Goal: Task Accomplishment & Management: Manage account settings

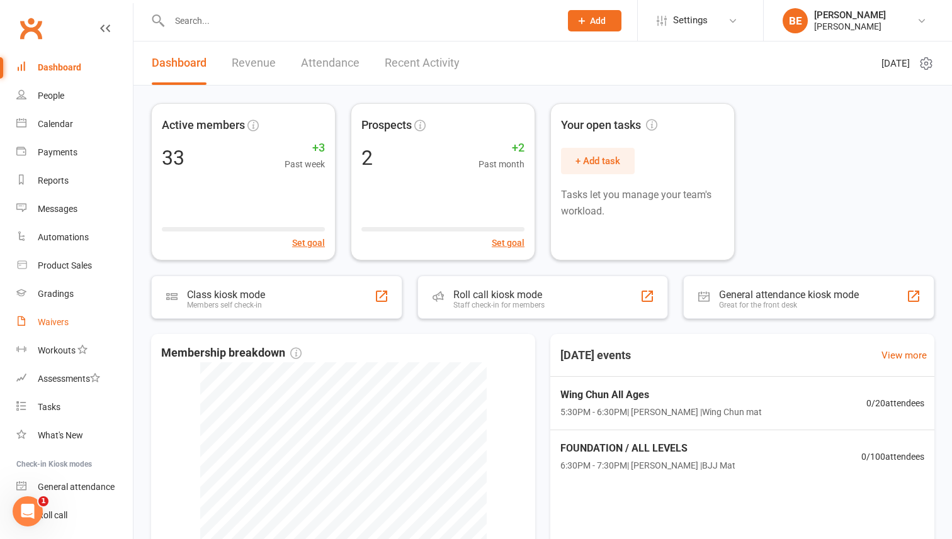
click at [47, 323] on div "Waivers" at bounding box center [53, 322] width 31 height 10
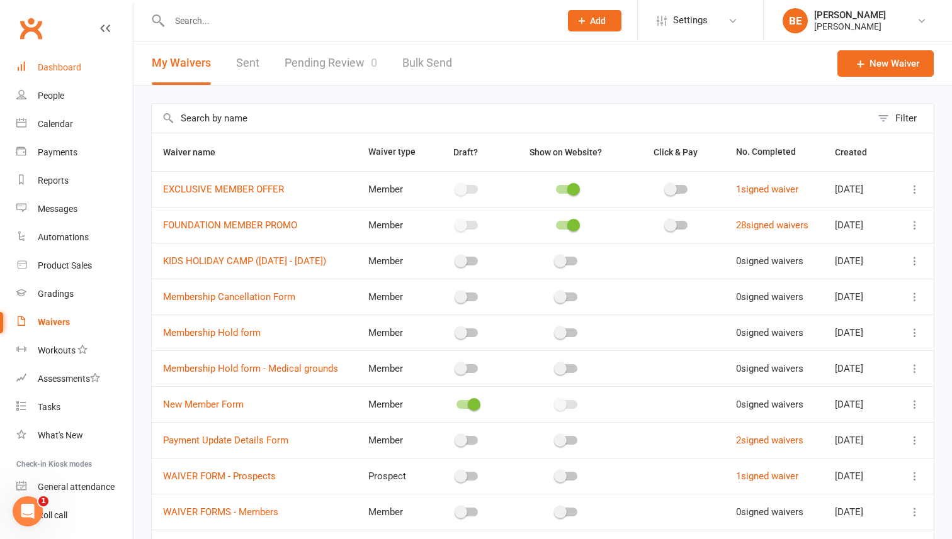
click at [53, 68] on div "Dashboard" at bounding box center [59, 67] width 43 height 10
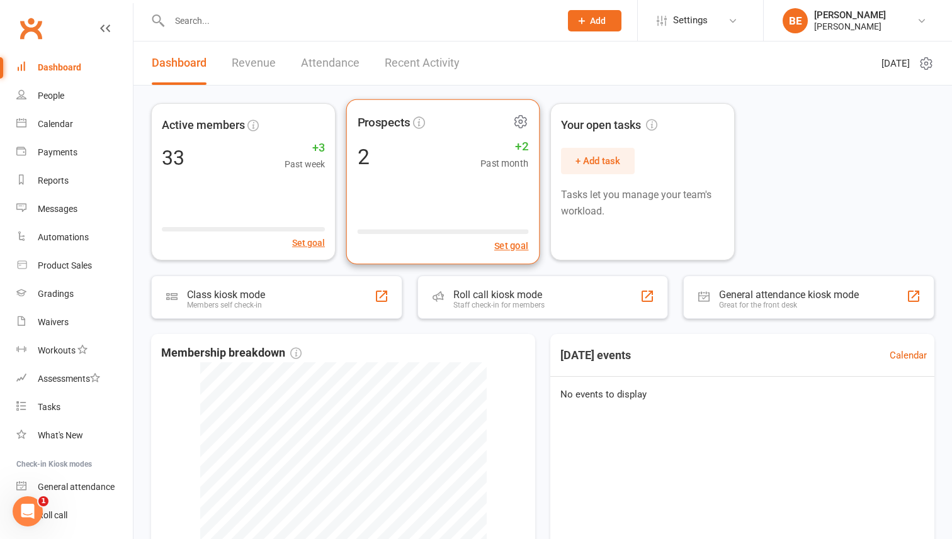
click at [385, 137] on div "Prospects 2 +2 Past month Set goal" at bounding box center [443, 182] width 194 height 166
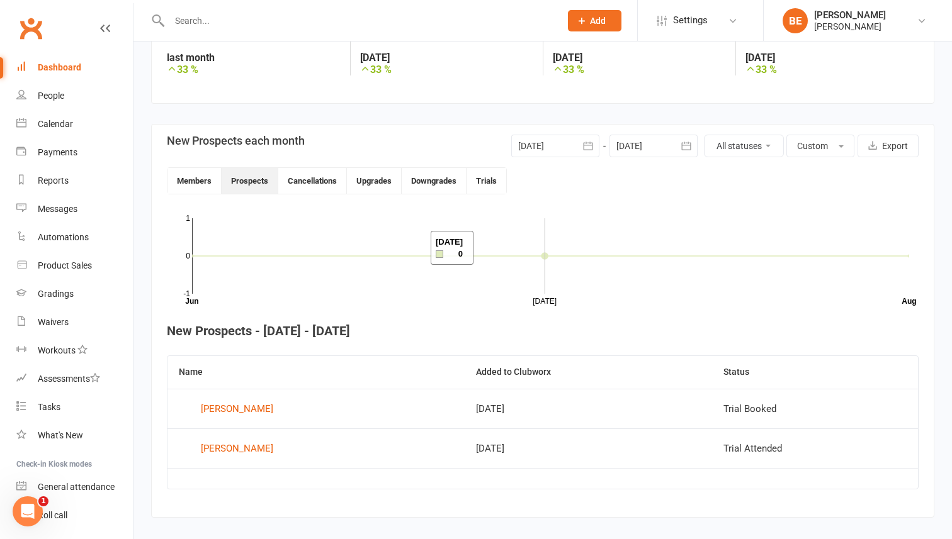
scroll to position [237, 0]
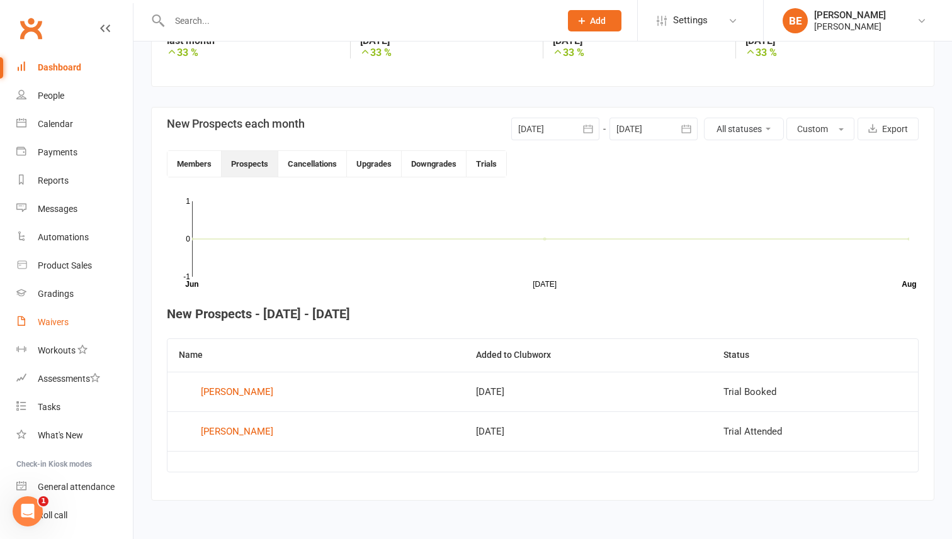
click at [58, 324] on div "Waivers" at bounding box center [53, 322] width 31 height 10
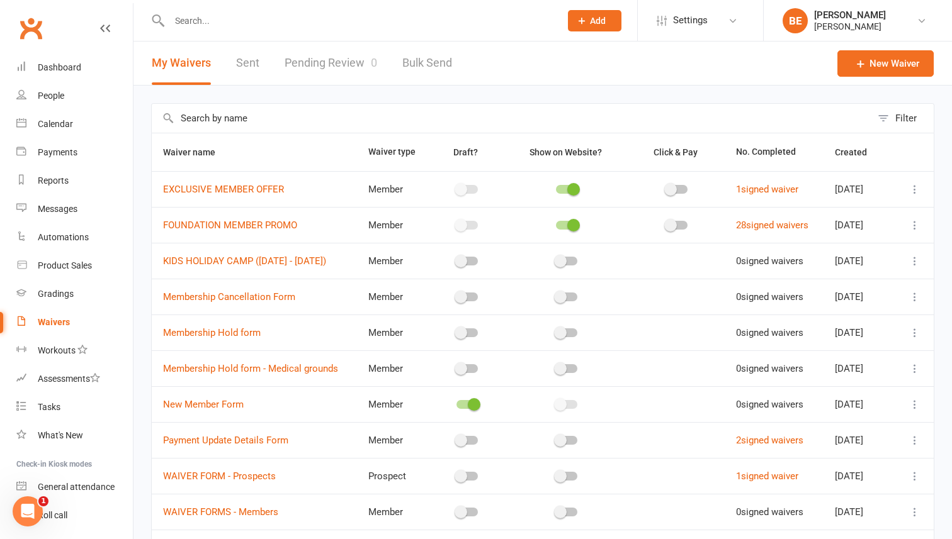
click at [310, 63] on link "Pending Review 0" at bounding box center [330, 63] width 93 height 43
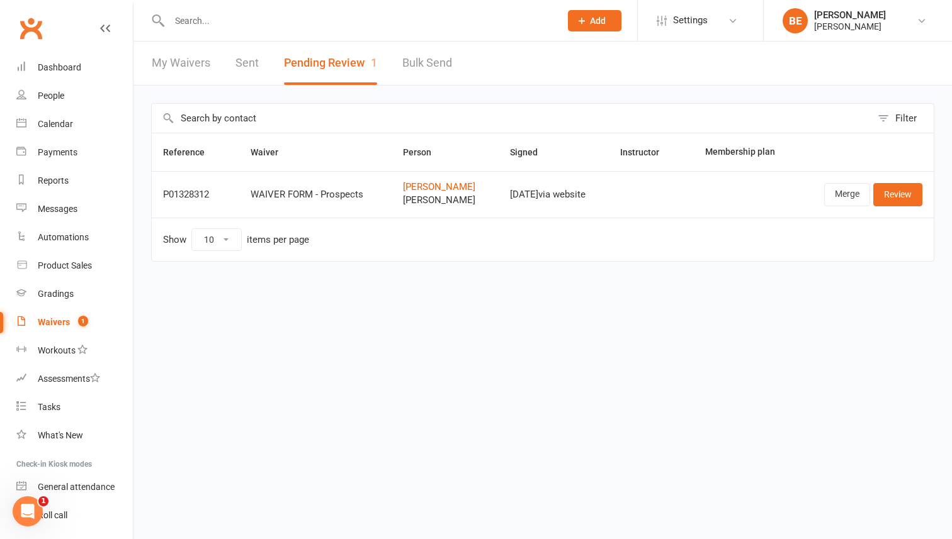
click at [186, 64] on link "My Waivers" at bounding box center [181, 63] width 59 height 43
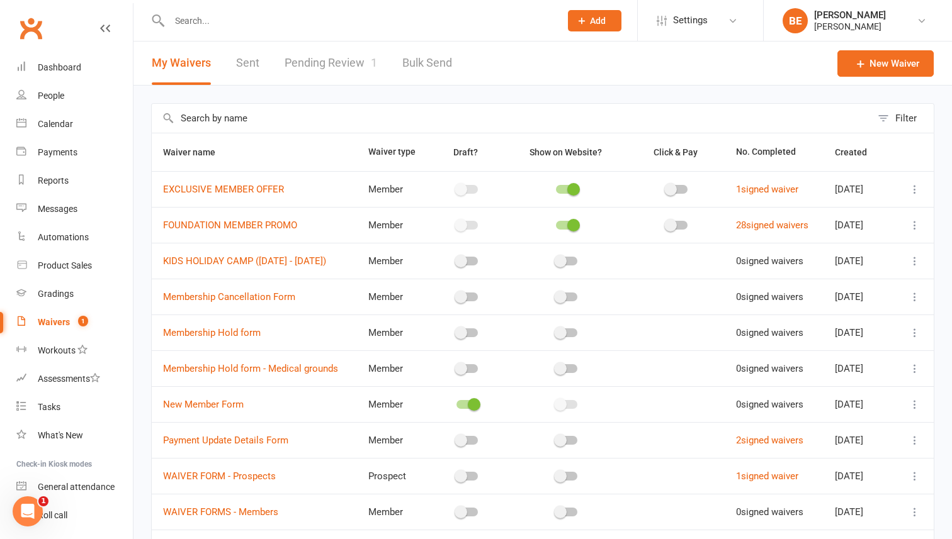
click at [345, 63] on link "Pending Review 1" at bounding box center [330, 63] width 93 height 43
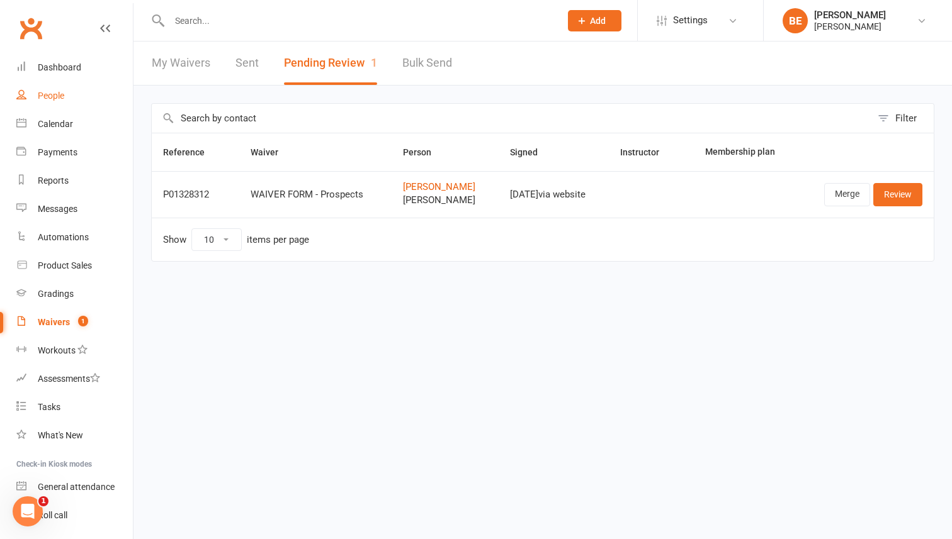
click at [57, 99] on div "People" at bounding box center [51, 96] width 26 height 10
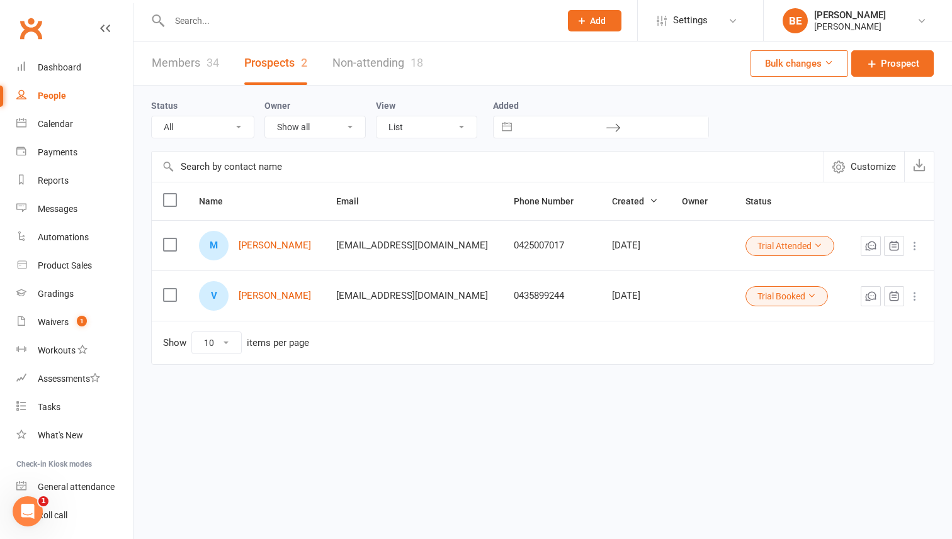
click at [194, 63] on link "Members 34" at bounding box center [185, 63] width 67 height 43
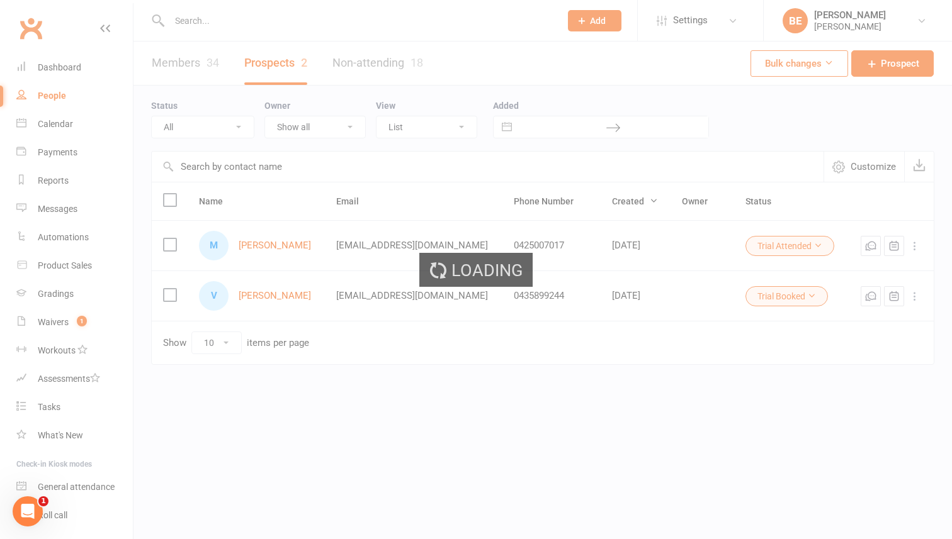
select select "50"
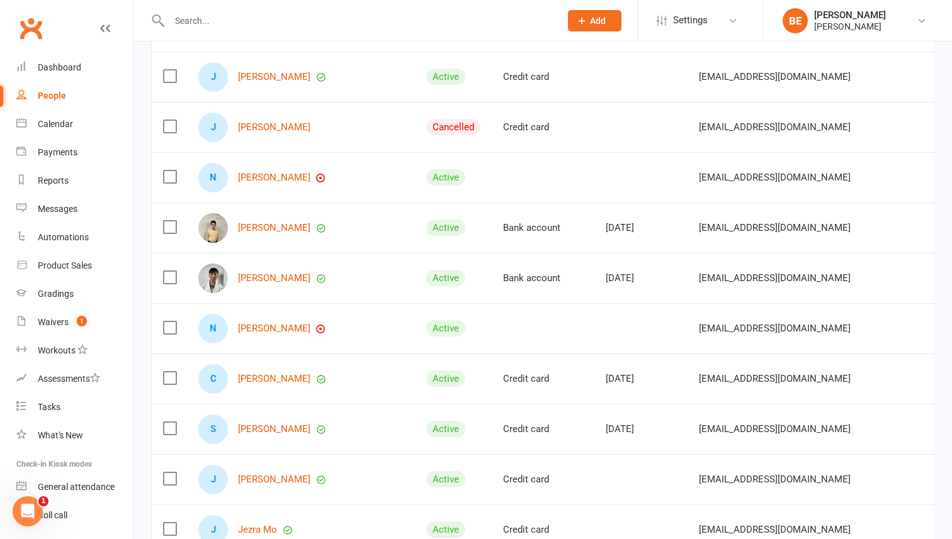
scroll to position [627, 0]
click at [257, 324] on link "[PERSON_NAME]" at bounding box center [274, 327] width 72 height 11
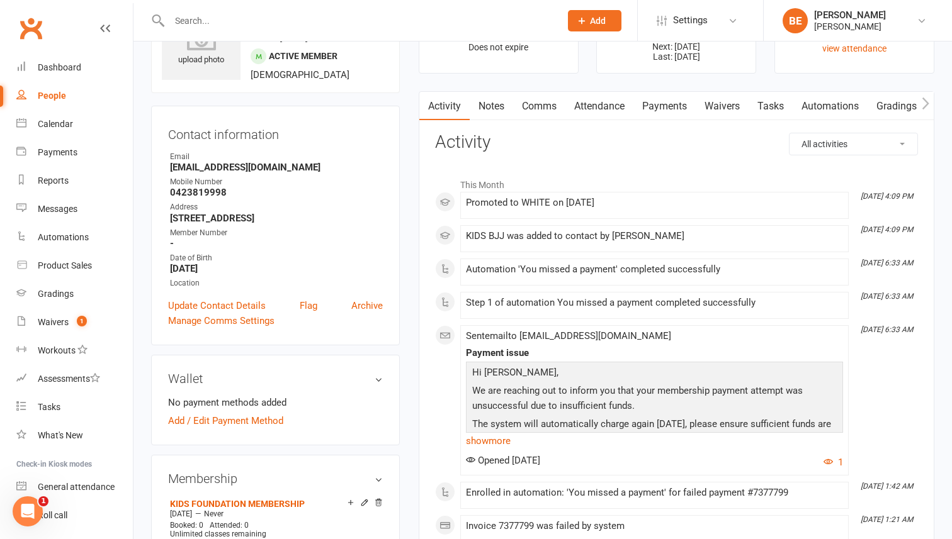
scroll to position [89, 0]
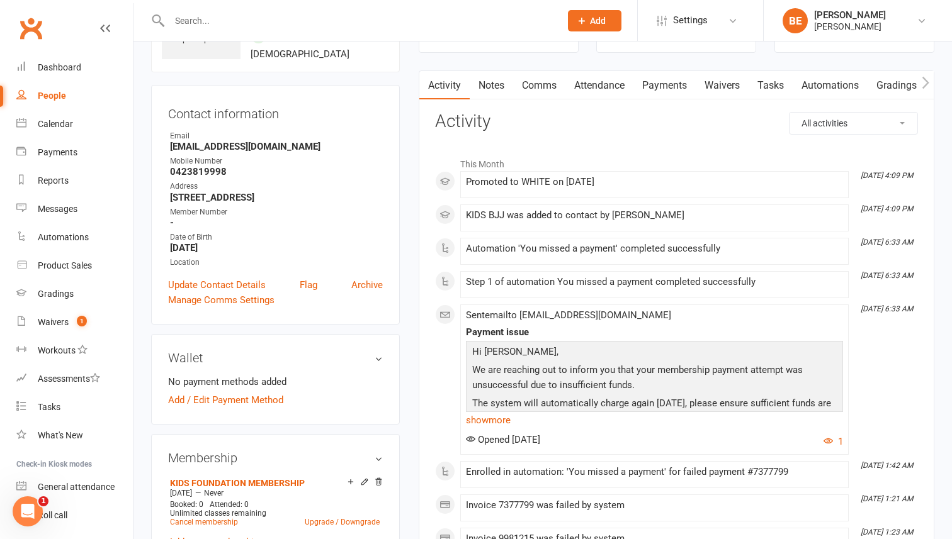
click at [731, 83] on link "Waivers" at bounding box center [721, 85] width 53 height 29
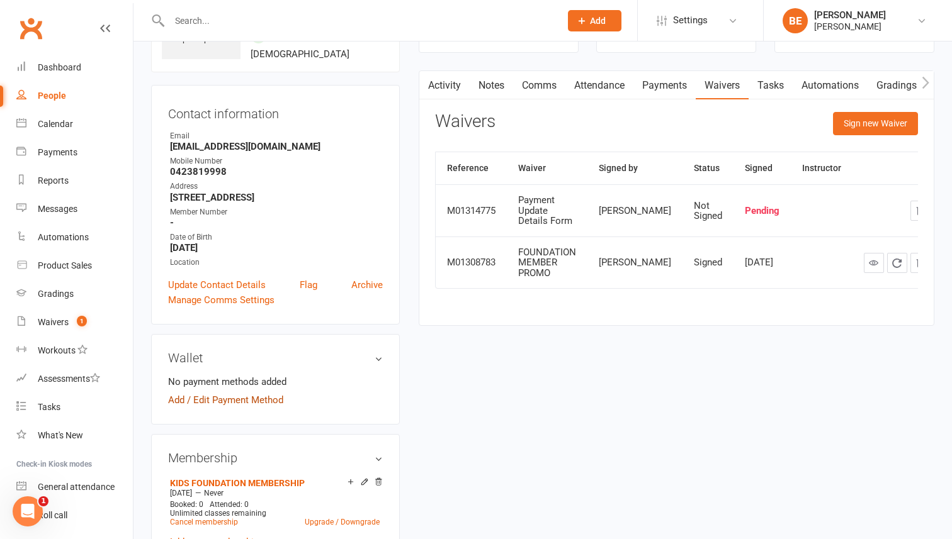
click at [249, 395] on link "Add / Edit Payment Method" at bounding box center [225, 400] width 115 height 15
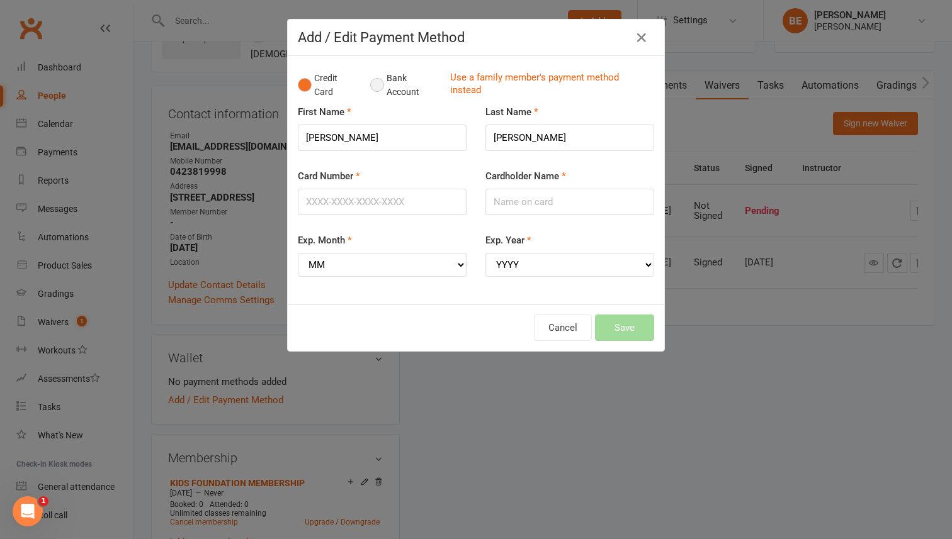
click at [378, 93] on button "Bank Account" at bounding box center [405, 85] width 70 height 38
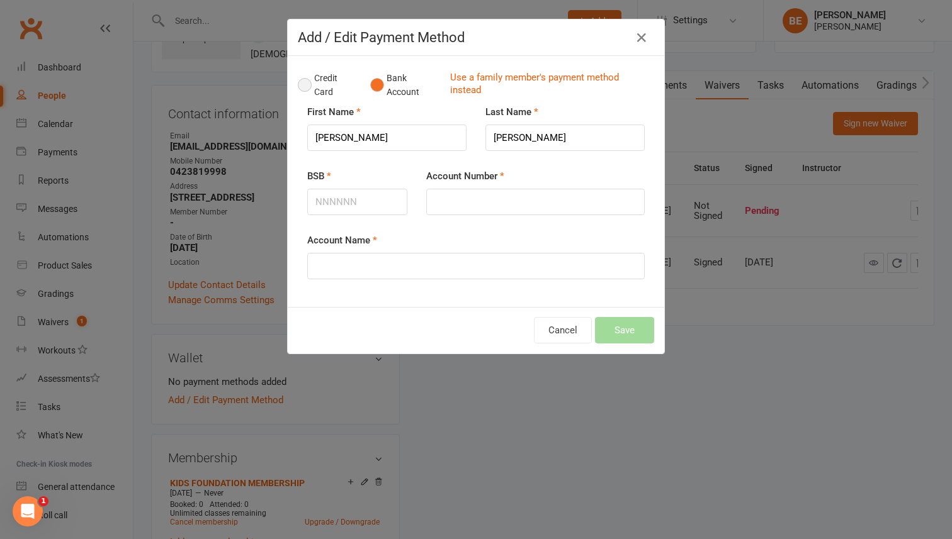
click at [309, 87] on button "Credit Card" at bounding box center [327, 85] width 59 height 38
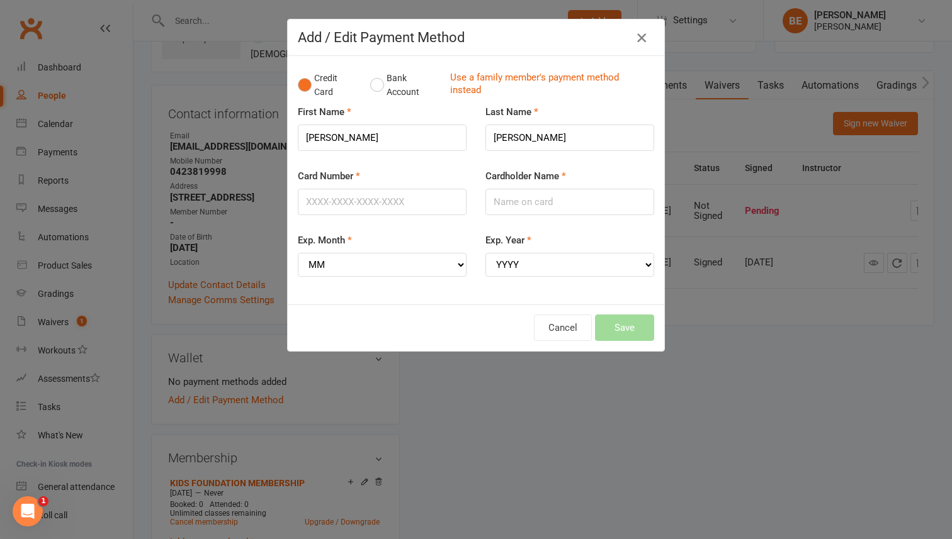
click at [640, 39] on icon "button" at bounding box center [641, 37] width 15 height 15
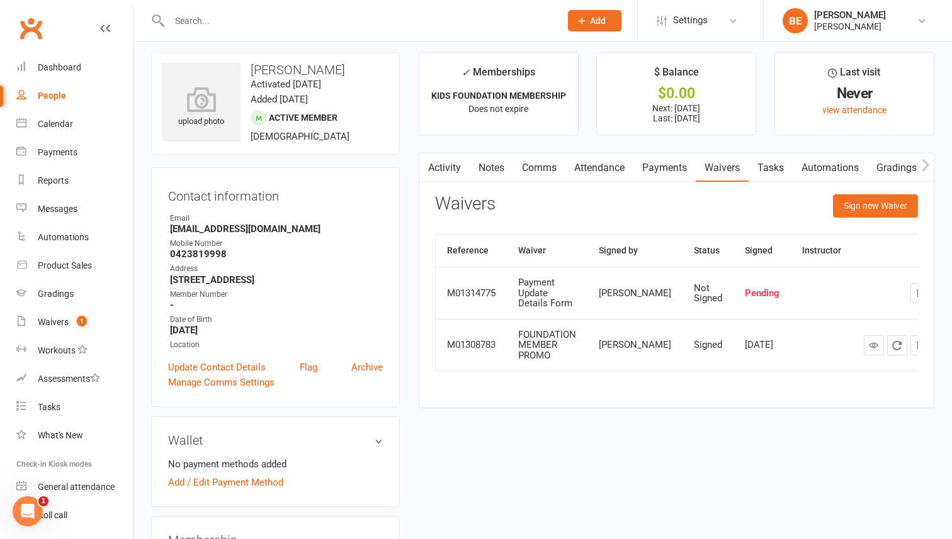
scroll to position [1, 0]
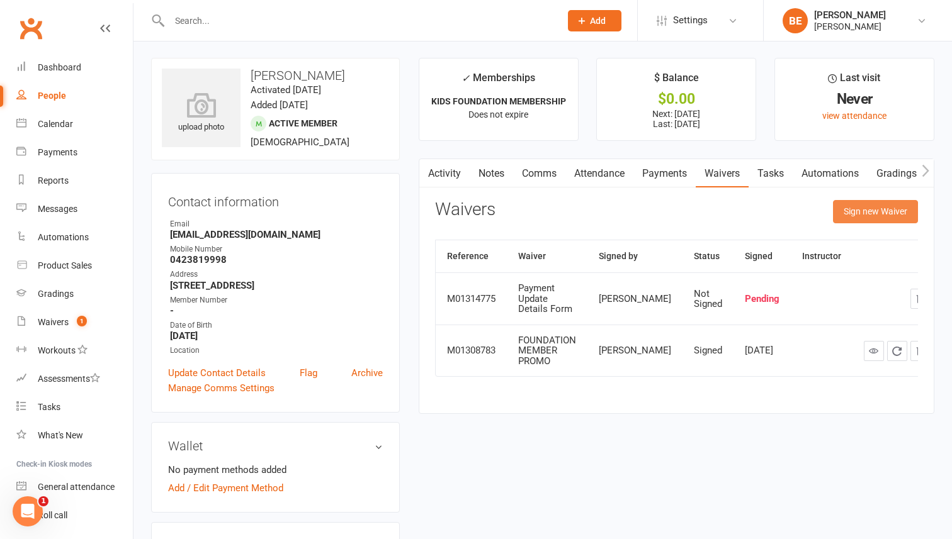
click at [877, 211] on button "Sign new Waiver" at bounding box center [875, 211] width 85 height 23
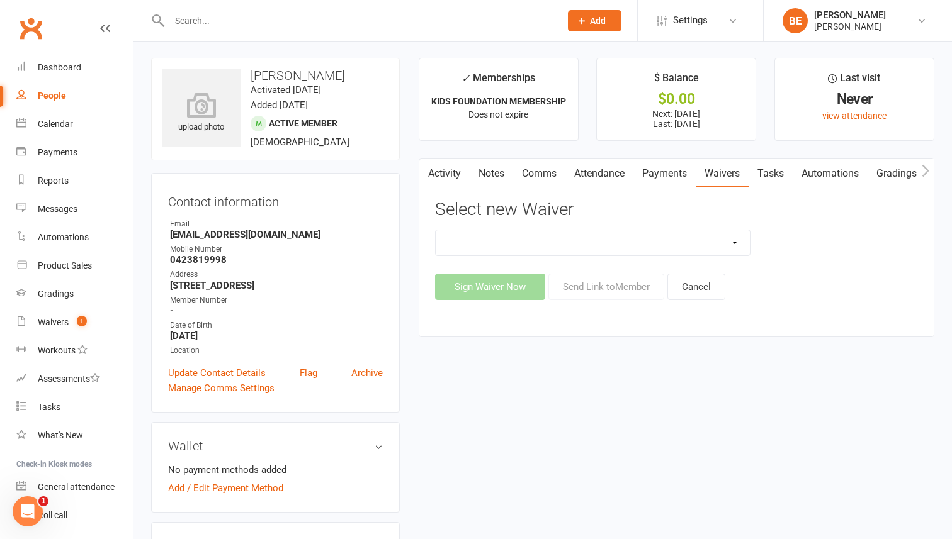
click at [379, 443] on h3 "Wallet" at bounding box center [275, 446] width 215 height 14
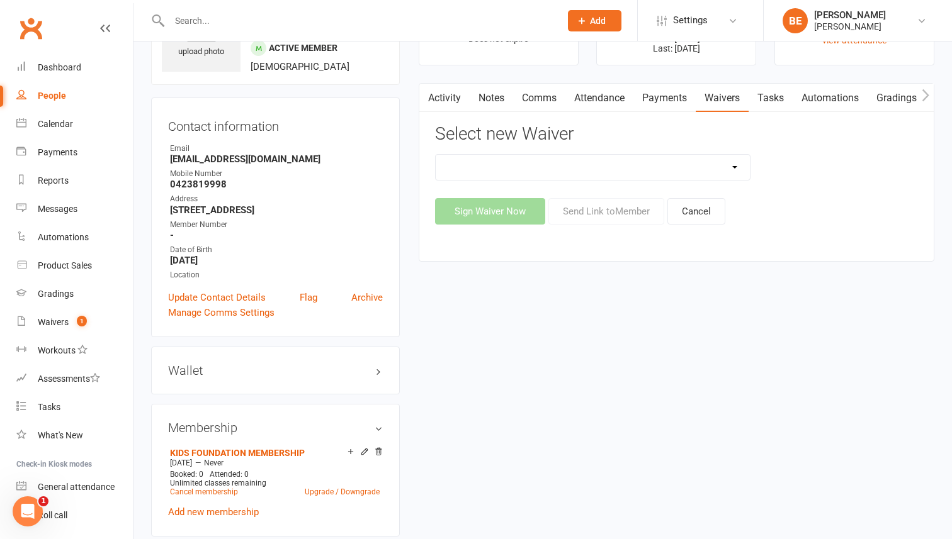
scroll to position [91, 0]
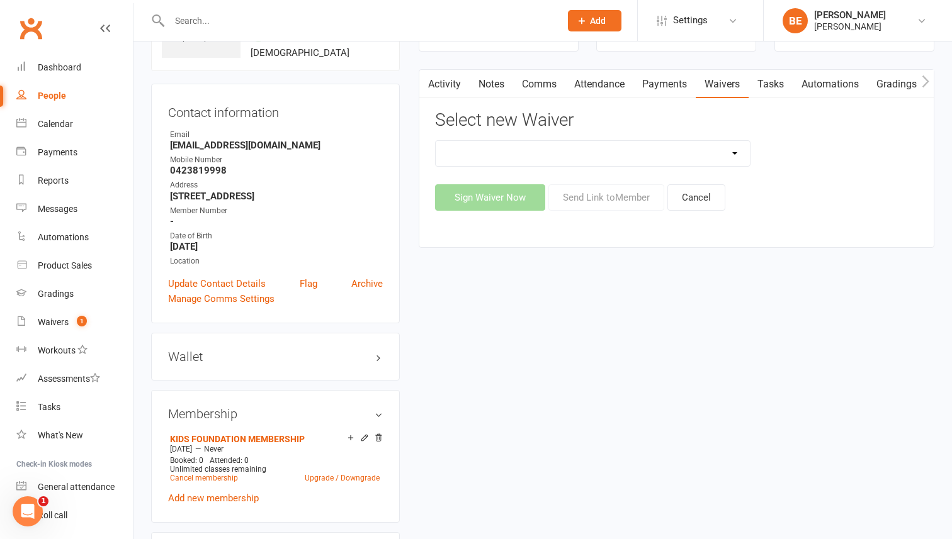
click at [383, 359] on div "Wallet No payment methods added Add / Edit Payment Method" at bounding box center [275, 357] width 249 height 48
click at [372, 357] on h3 "Wallet" at bounding box center [275, 357] width 215 height 14
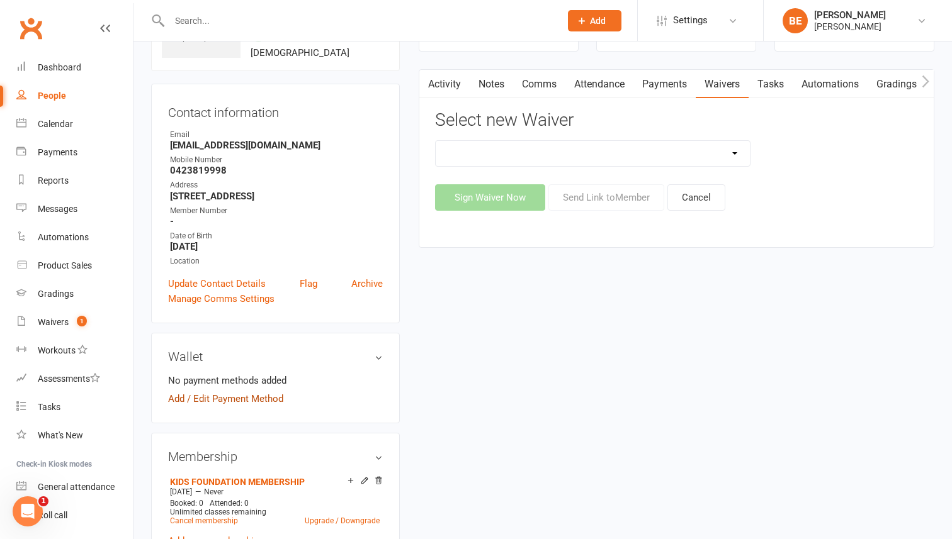
click at [258, 401] on link "Add / Edit Payment Method" at bounding box center [225, 398] width 115 height 15
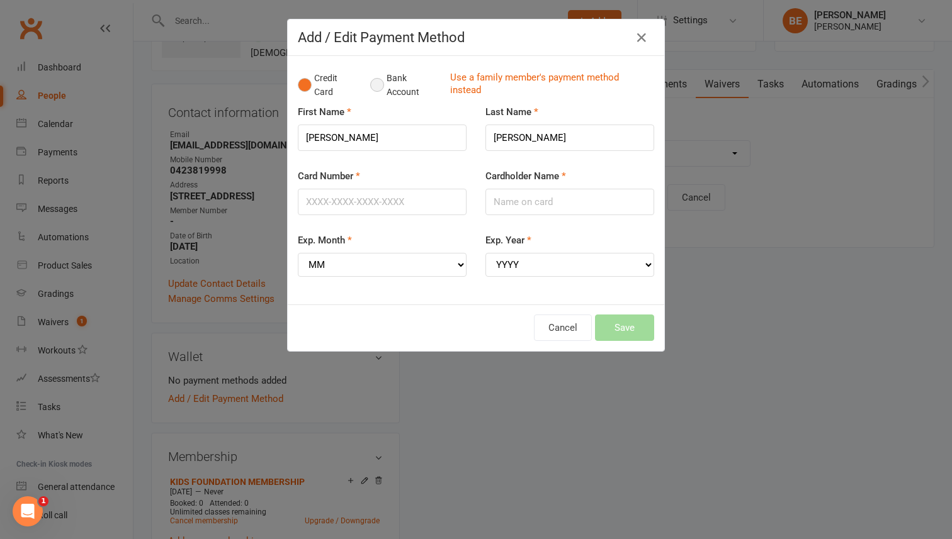
click at [374, 82] on button "Bank Account" at bounding box center [405, 85] width 70 height 38
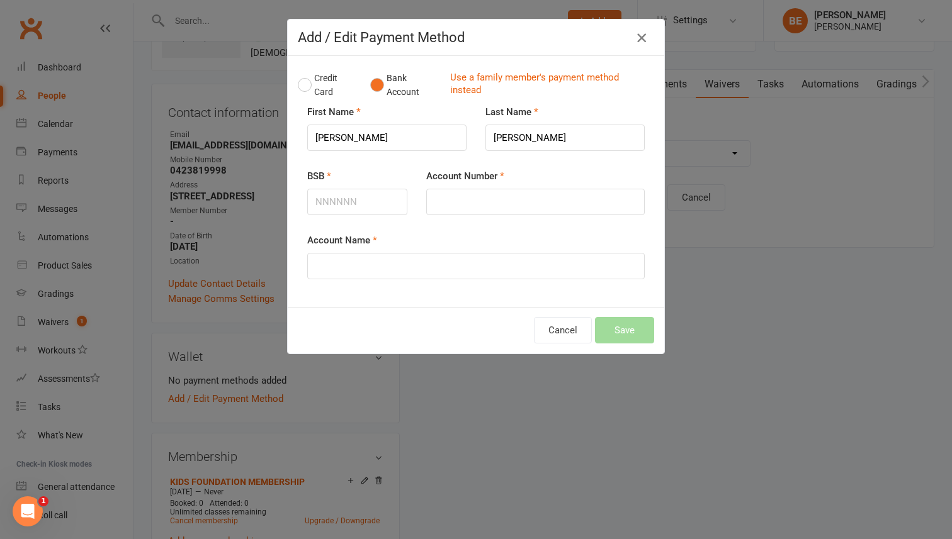
click at [642, 35] on icon "button" at bounding box center [641, 37] width 15 height 15
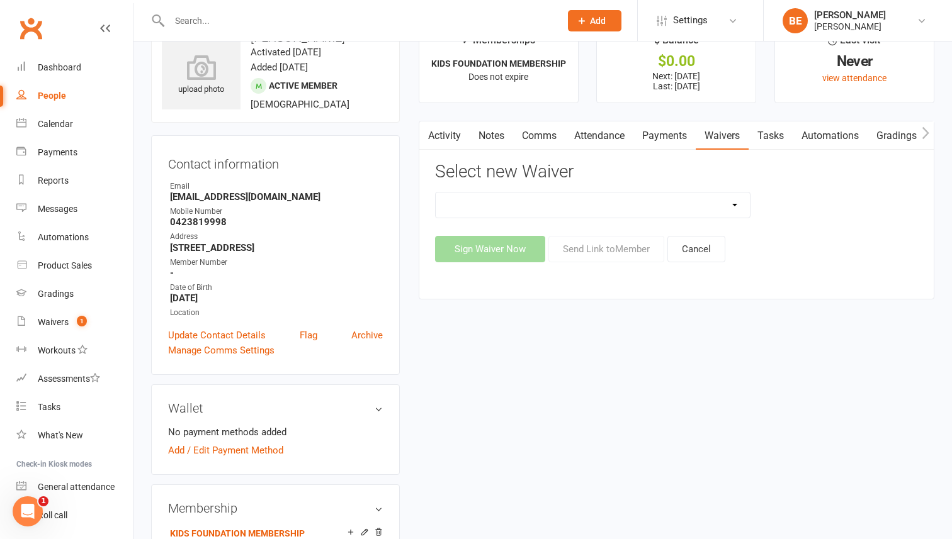
scroll to position [0, 0]
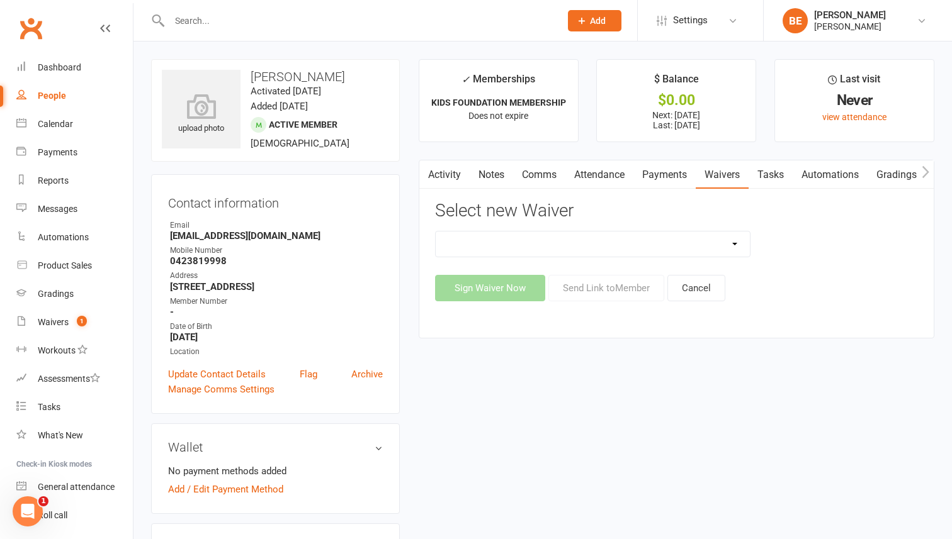
click at [738, 242] on select "EXCLUSIVE MEMBER OFFER FOUNDATION MEMBER PROMO KIDS HOLIDAY CAMP ([DATE] - [DAT…" at bounding box center [592, 244] width 315 height 25
select select "14502"
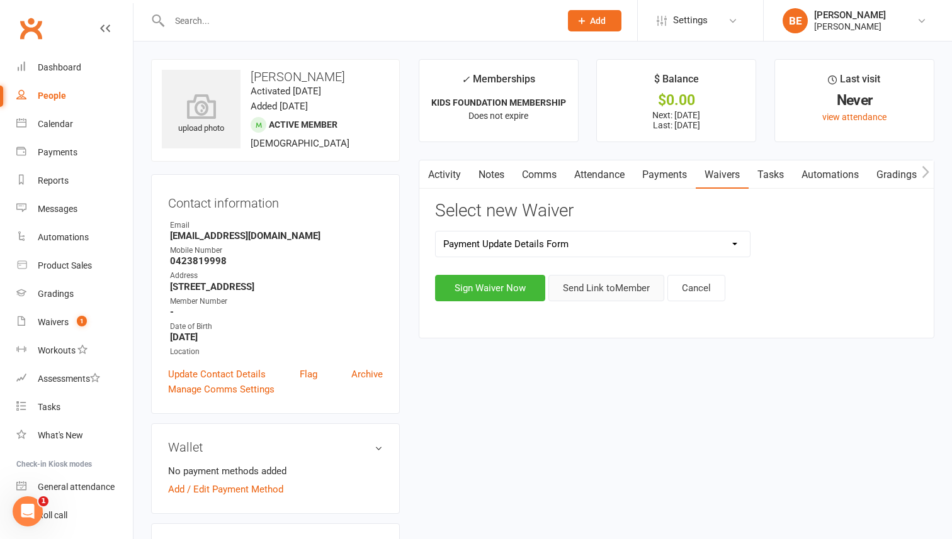
click at [617, 291] on button "Send Link to Member" at bounding box center [606, 288] width 116 height 26
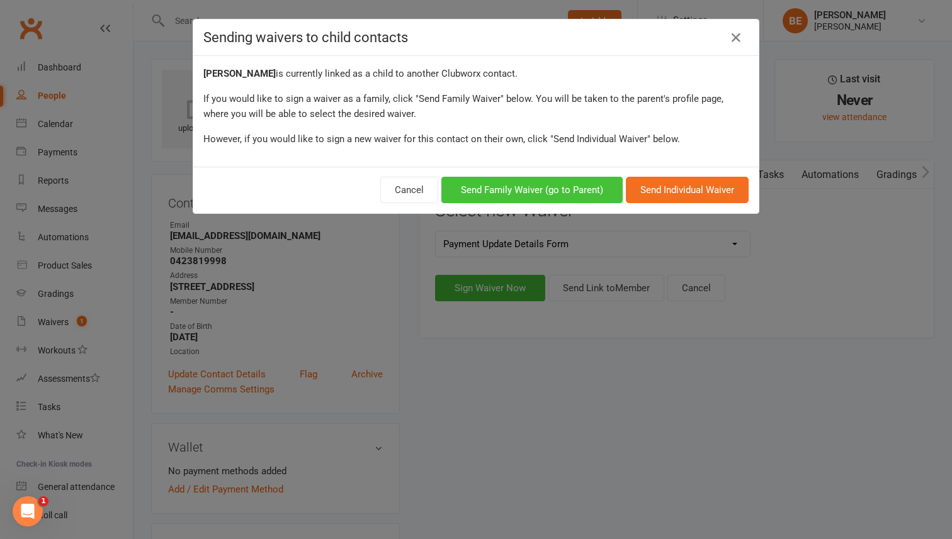
click at [546, 188] on button "Send Family Waiver (go to Parent)" at bounding box center [531, 190] width 181 height 26
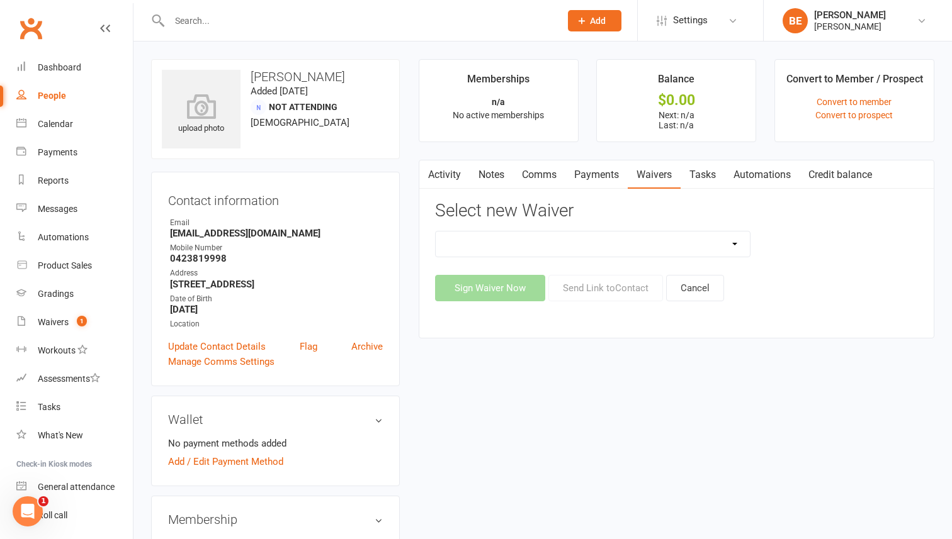
click at [50, 97] on div "People" at bounding box center [52, 96] width 28 height 10
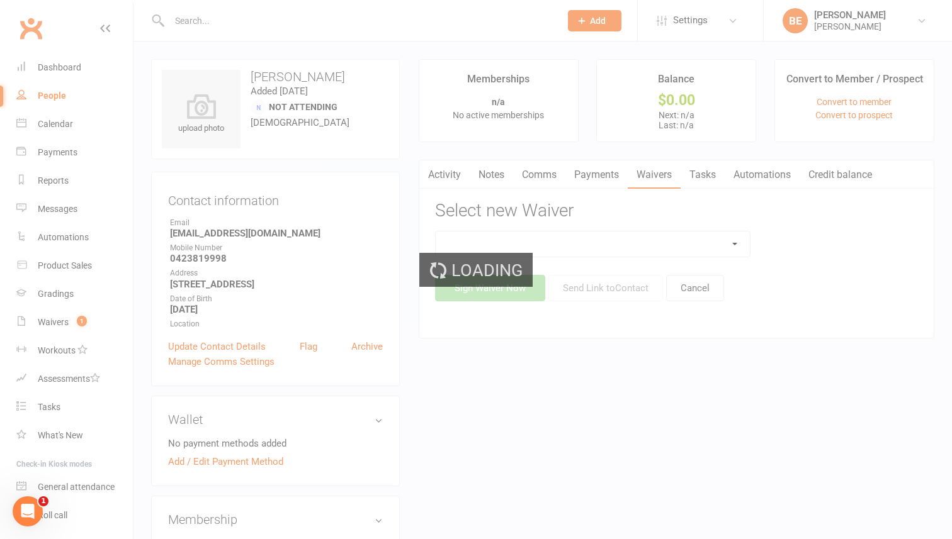
select select "50"
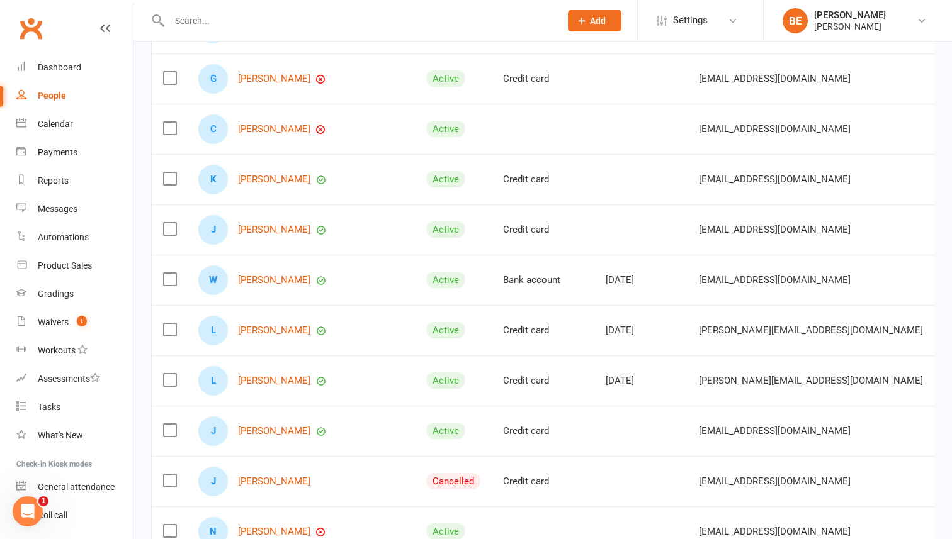
scroll to position [263, 0]
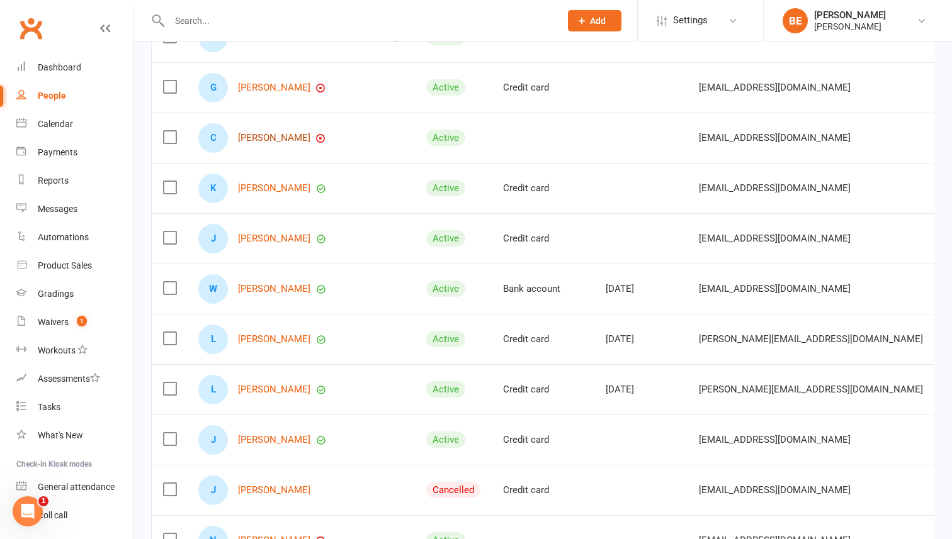
click at [275, 141] on link "[PERSON_NAME]" at bounding box center [274, 138] width 72 height 11
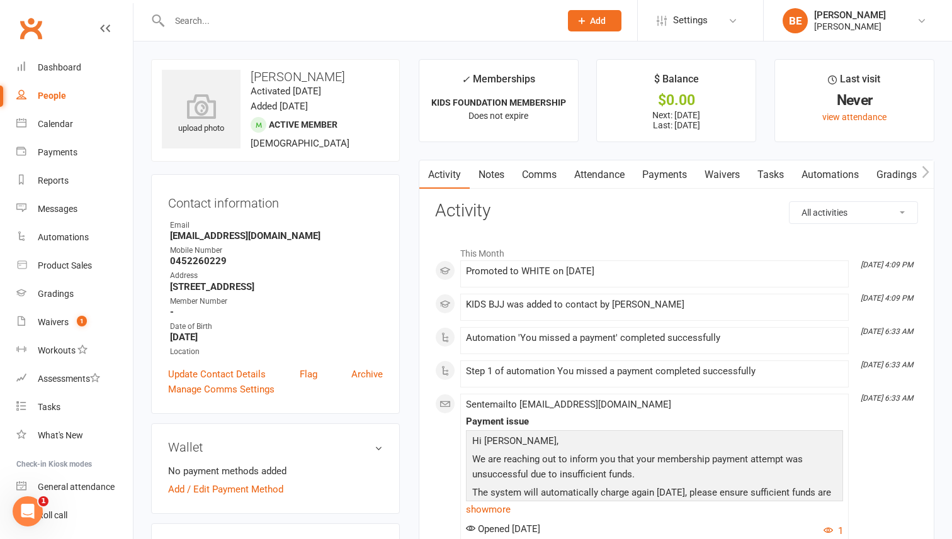
click at [670, 172] on link "Payments" at bounding box center [664, 174] width 62 height 29
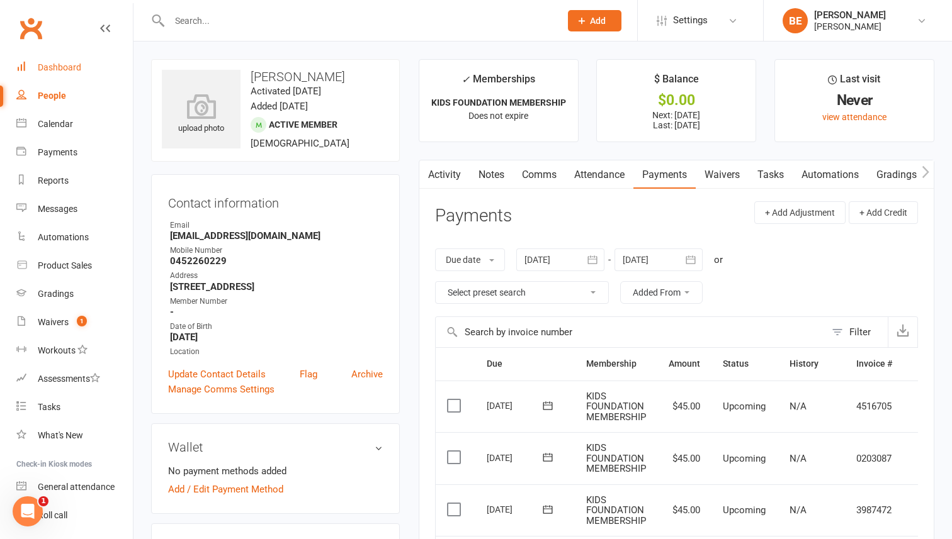
click at [50, 65] on div "Dashboard" at bounding box center [59, 67] width 43 height 10
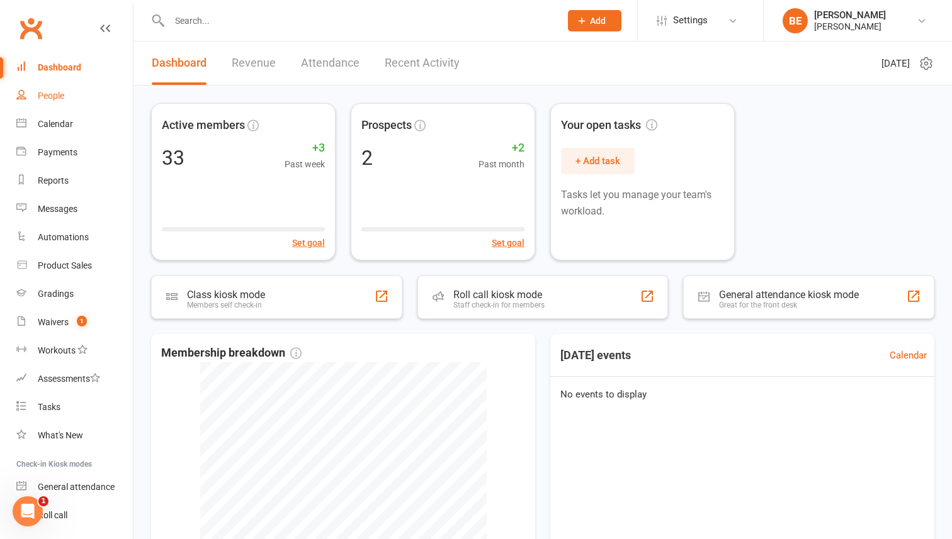
click at [56, 99] on div "People" at bounding box center [51, 96] width 26 height 10
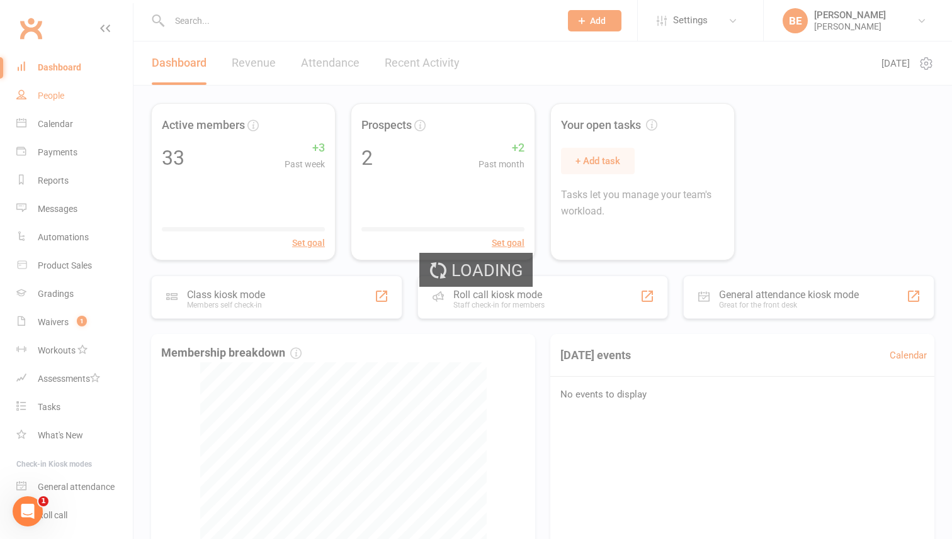
select select "50"
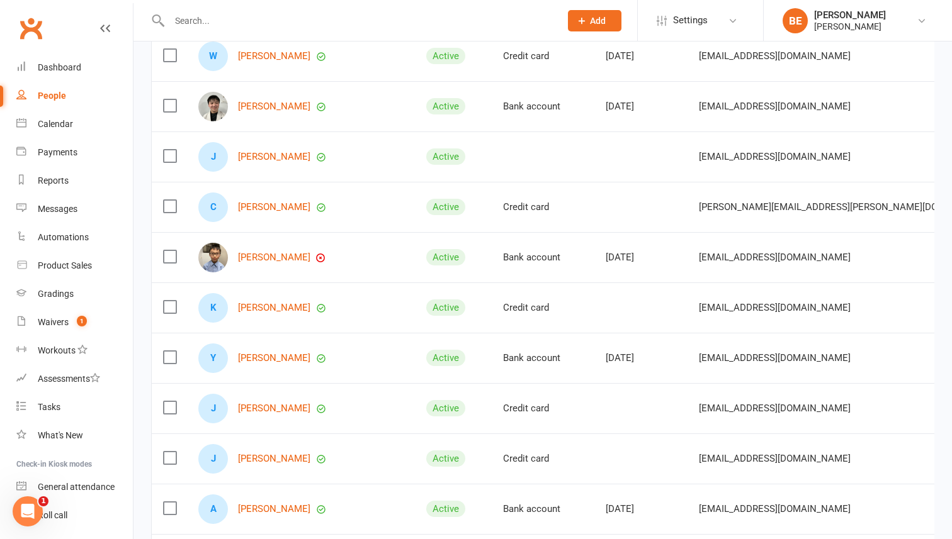
scroll to position [1165, 0]
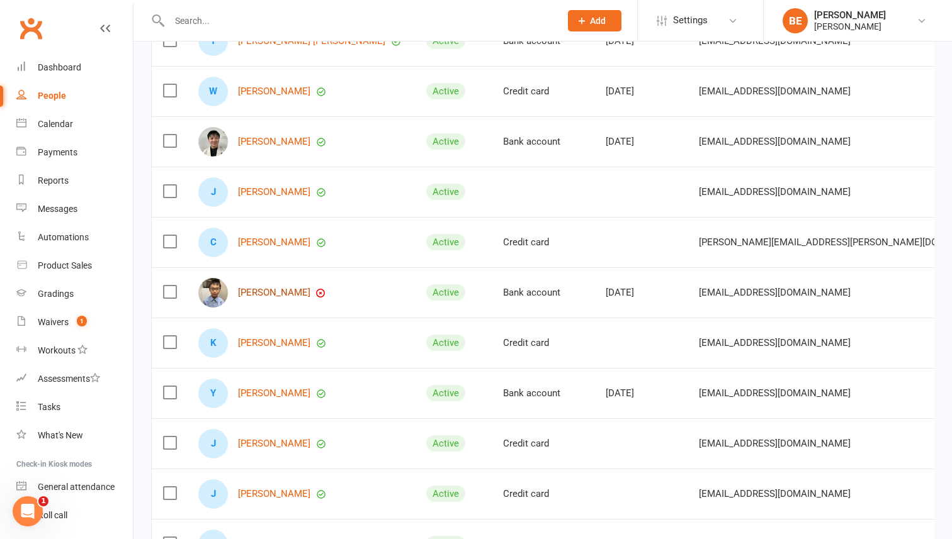
click at [266, 291] on link "[PERSON_NAME]" at bounding box center [274, 293] width 72 height 11
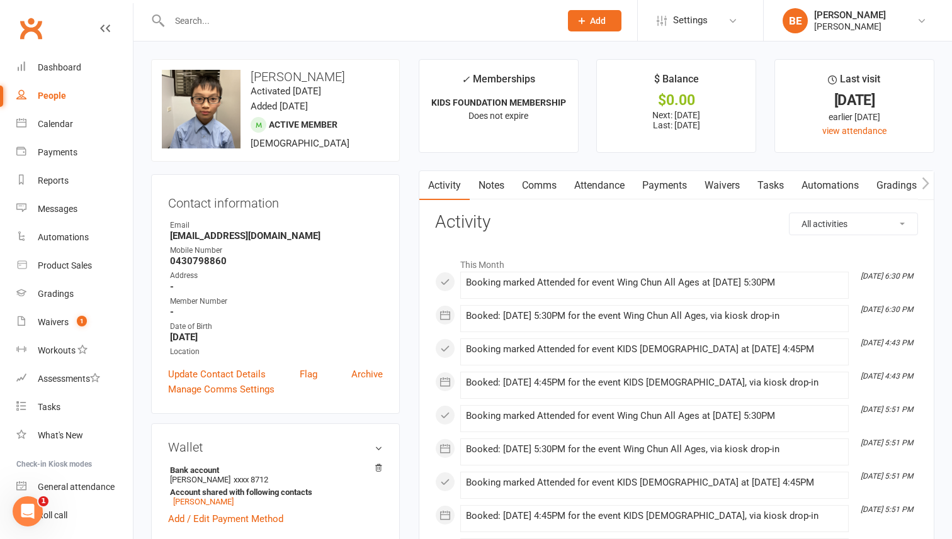
click at [665, 184] on link "Payments" at bounding box center [664, 185] width 62 height 29
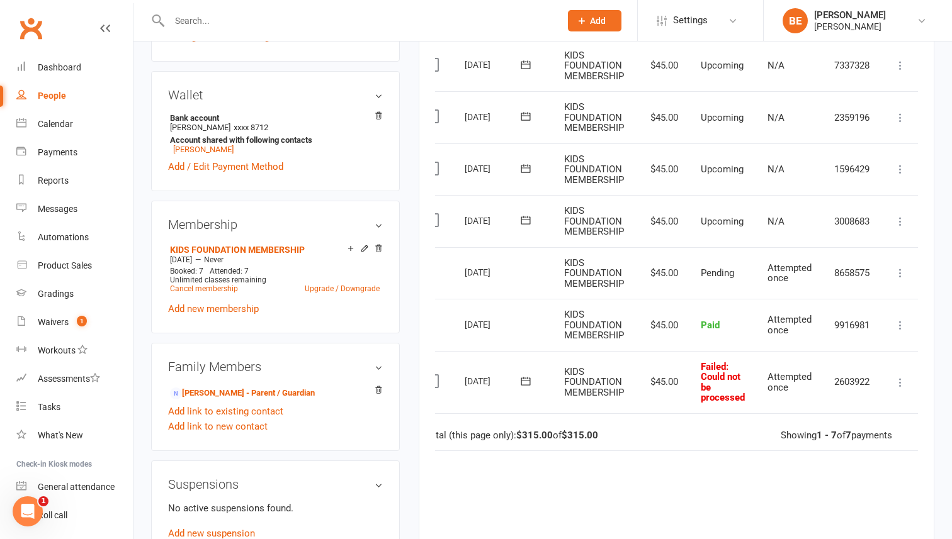
scroll to position [0, 25]
click at [895, 226] on icon at bounding box center [898, 221] width 13 height 13
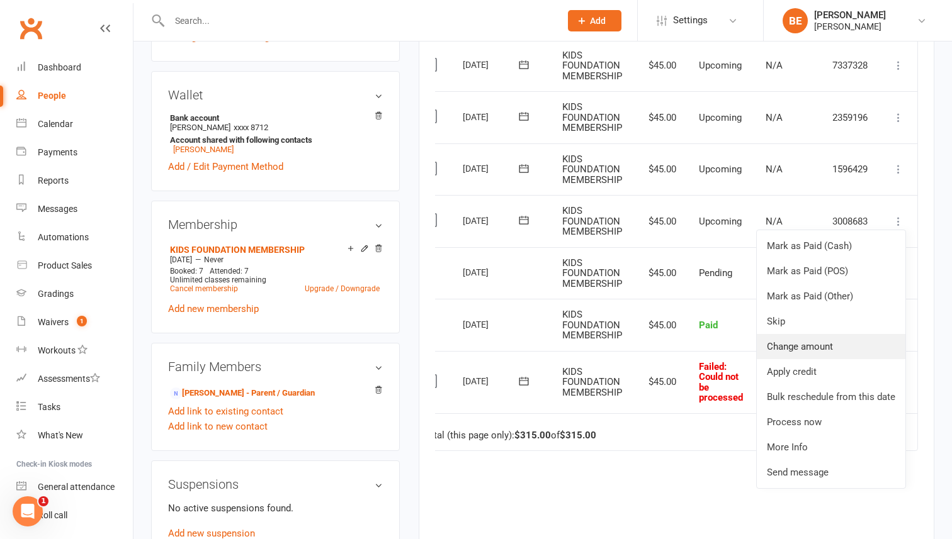
click at [837, 335] on link "Change amount" at bounding box center [830, 346] width 149 height 25
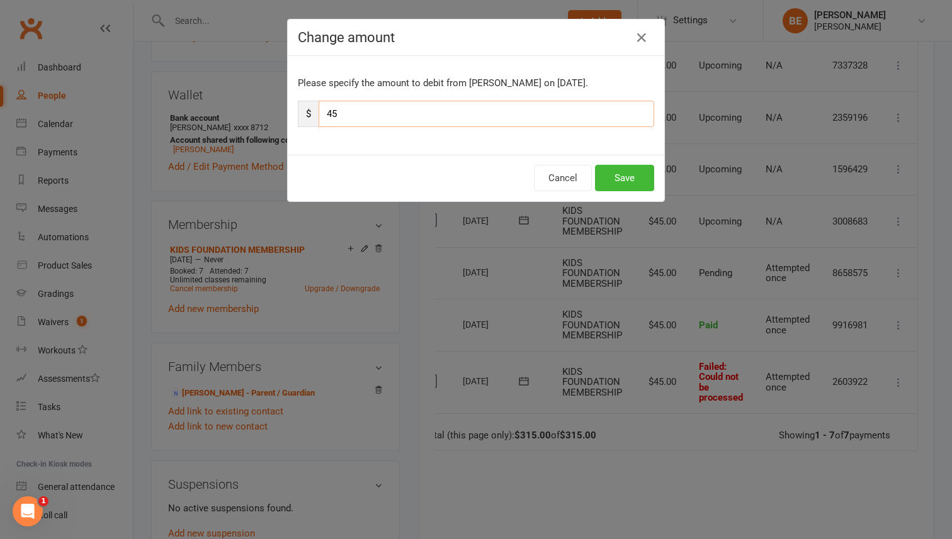
drag, startPoint x: 507, startPoint y: 114, endPoint x: 412, endPoint y: 111, distance: 94.5
click at [412, 111] on input "45" at bounding box center [485, 114] width 335 height 26
type input "4"
type input "90"
click at [629, 177] on button "Save" at bounding box center [624, 178] width 59 height 26
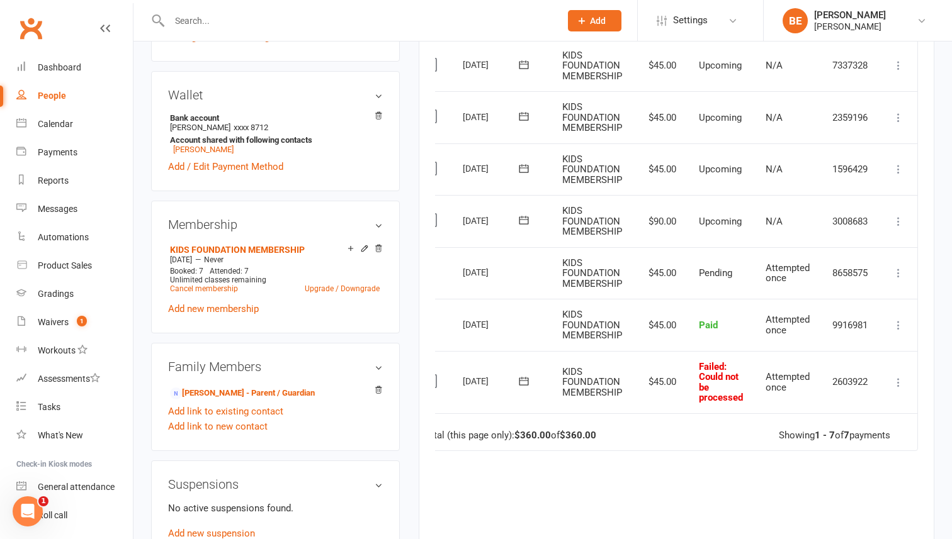
click at [899, 382] on icon at bounding box center [898, 382] width 13 height 13
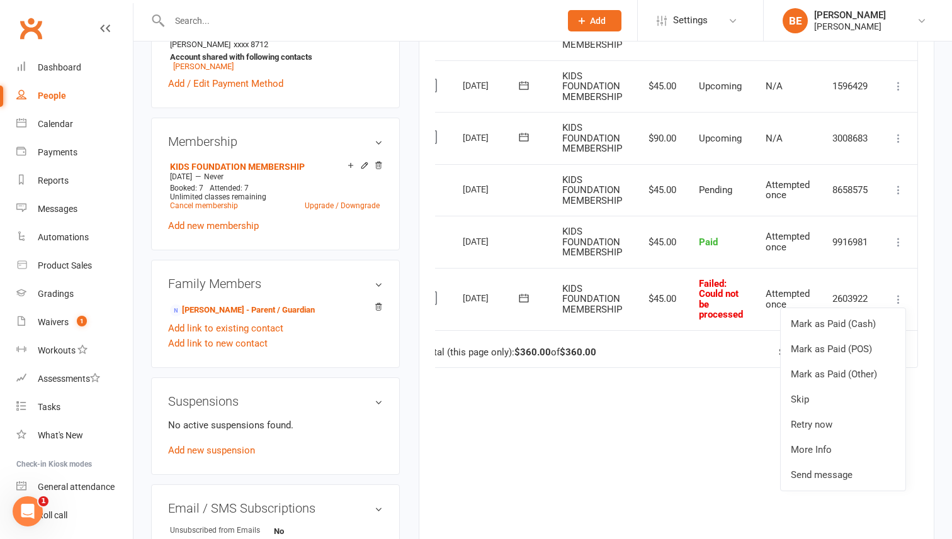
scroll to position [420, 0]
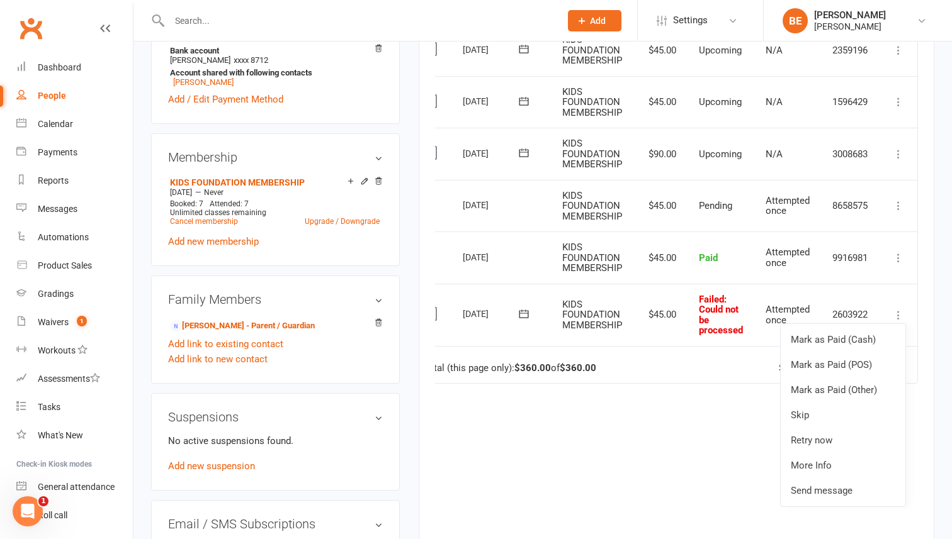
click at [583, 415] on div "Due Contact Membership Amount Status History Invoice # Select this [DATE] [PERS…" at bounding box center [676, 242] width 483 height 607
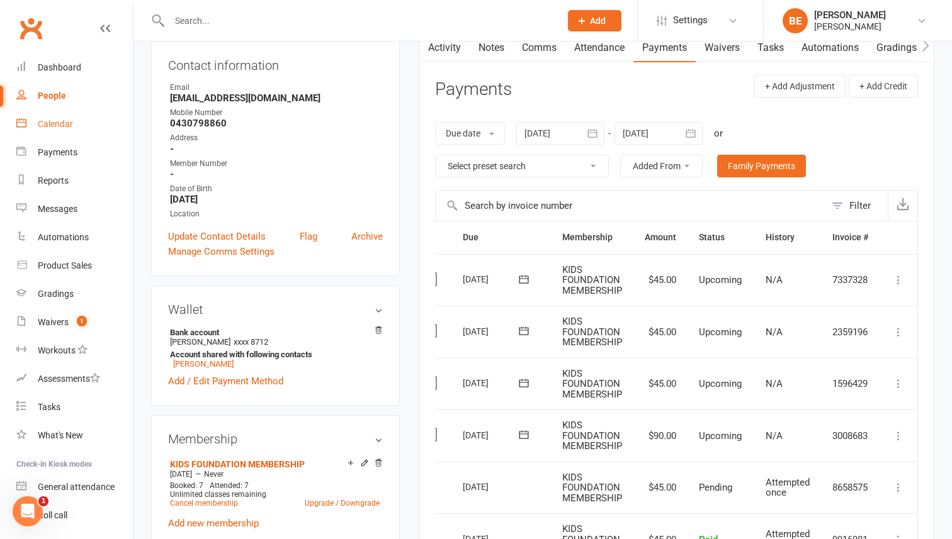
scroll to position [135, 0]
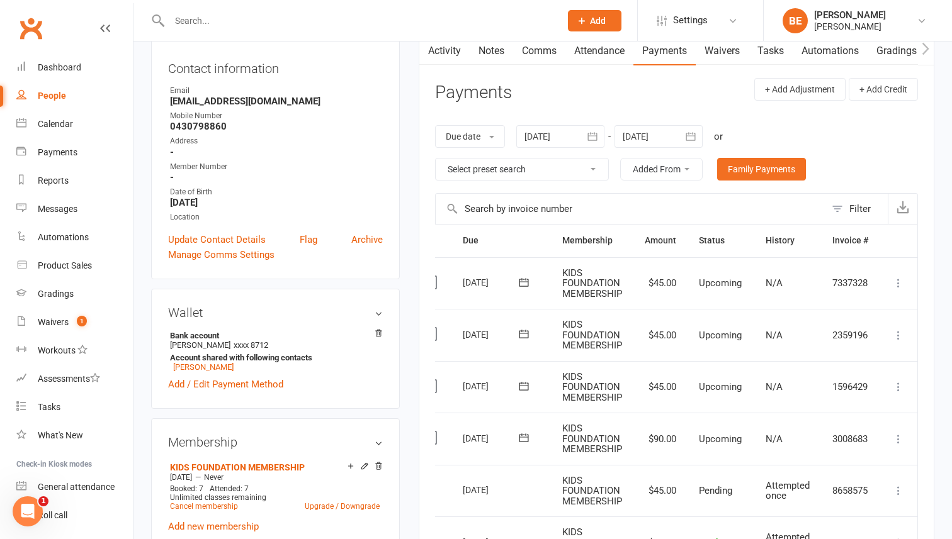
click at [49, 94] on div "People" at bounding box center [52, 96] width 28 height 10
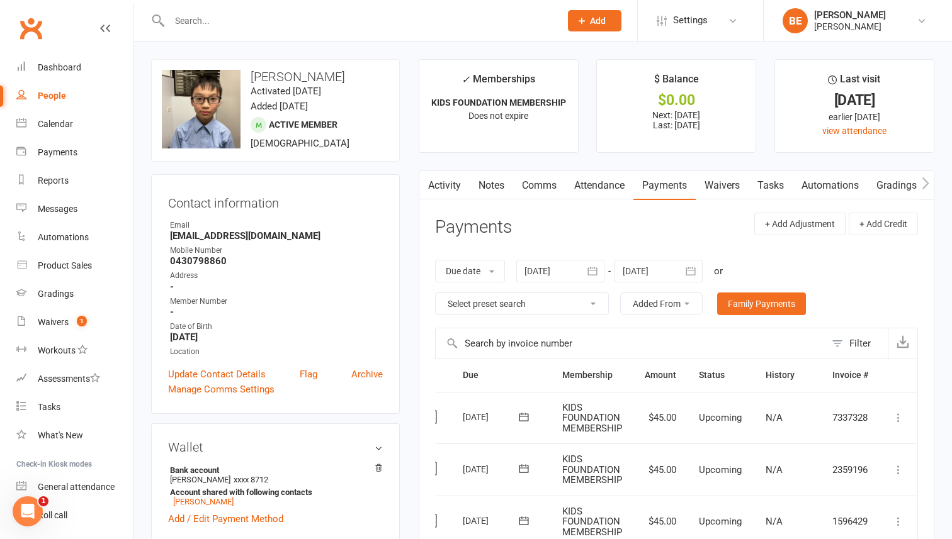
select select "50"
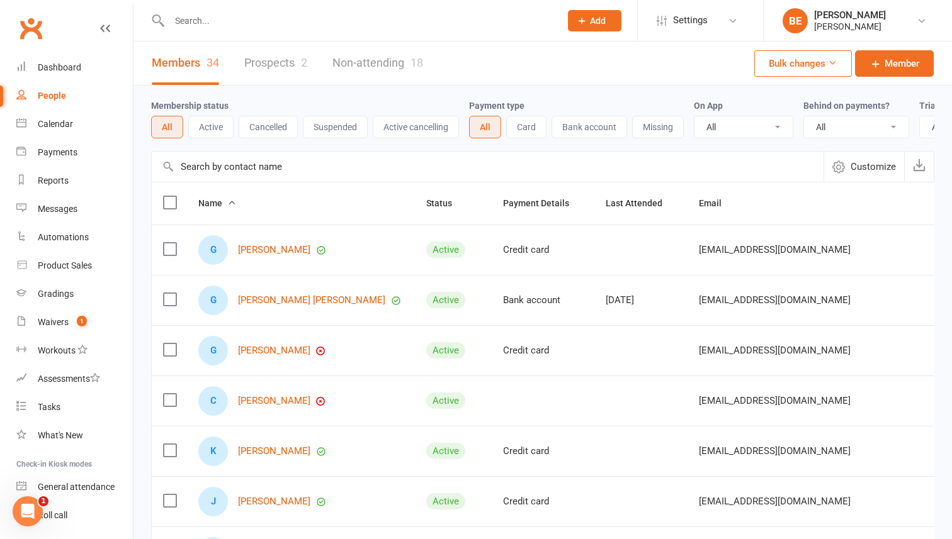
click at [262, 64] on link "Prospects 2" at bounding box center [275, 63] width 63 height 43
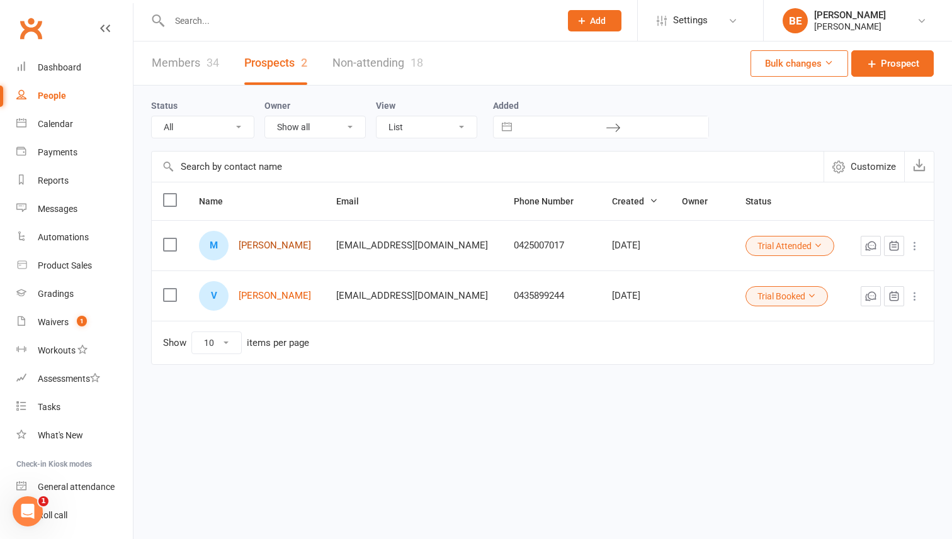
click at [266, 244] on link "[PERSON_NAME]" at bounding box center [275, 245] width 72 height 11
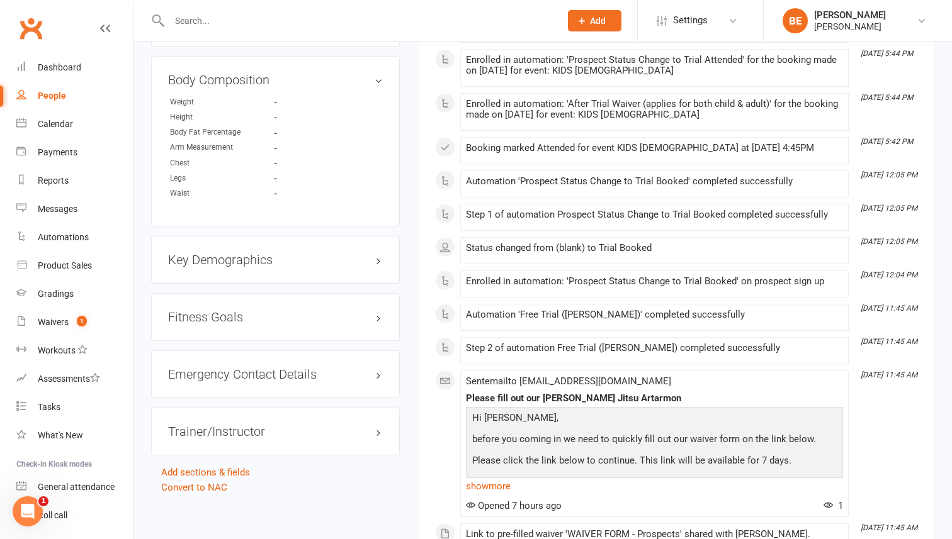
scroll to position [694, 0]
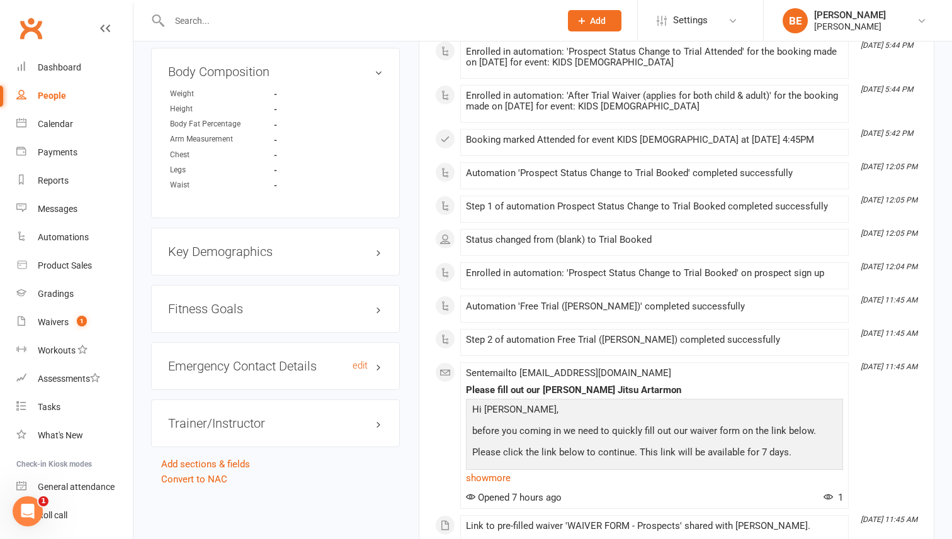
click at [371, 369] on h3 "Emergency Contact Details edit" at bounding box center [275, 366] width 215 height 14
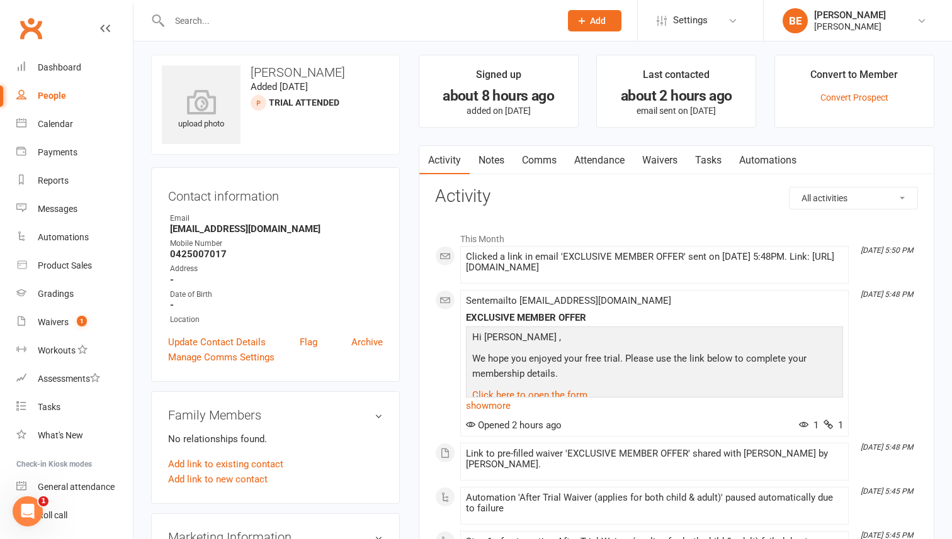
scroll to position [0, 0]
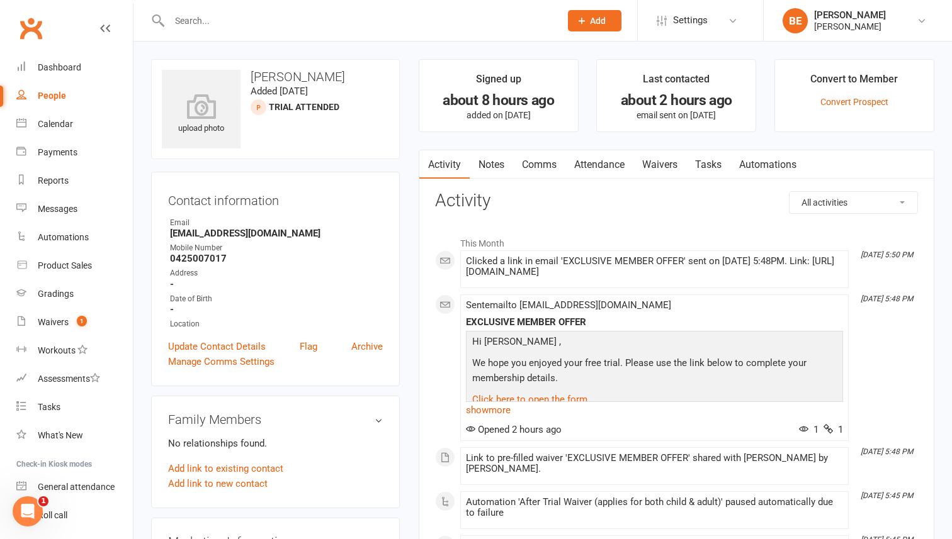
click at [48, 93] on div "People" at bounding box center [52, 96] width 28 height 10
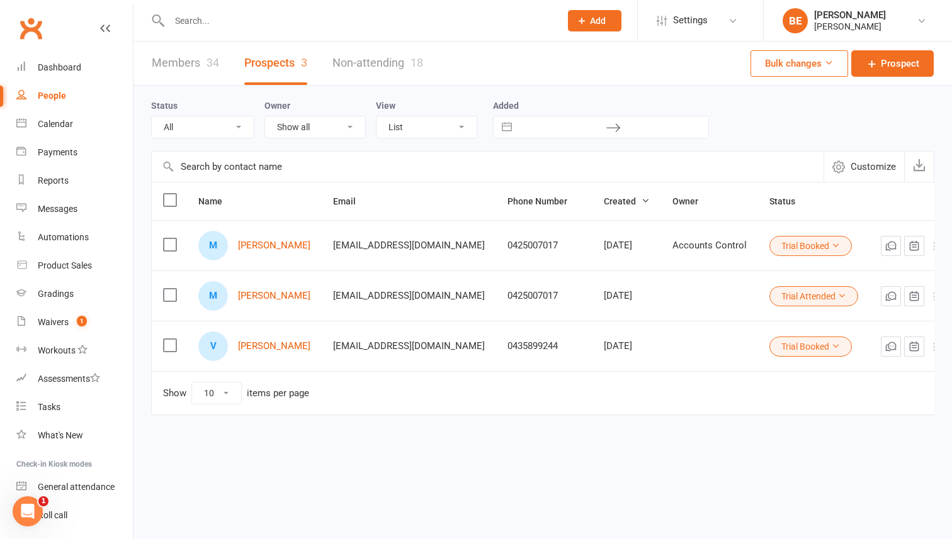
click at [48, 94] on div "People" at bounding box center [52, 96] width 28 height 10
click at [373, 54] on link "Non-attending 18" at bounding box center [377, 63] width 91 height 43
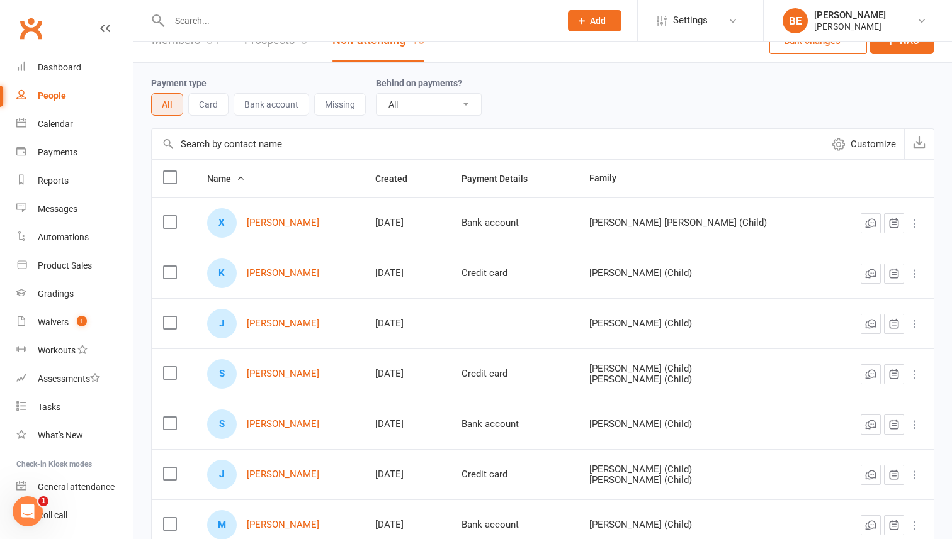
scroll to position [9, 0]
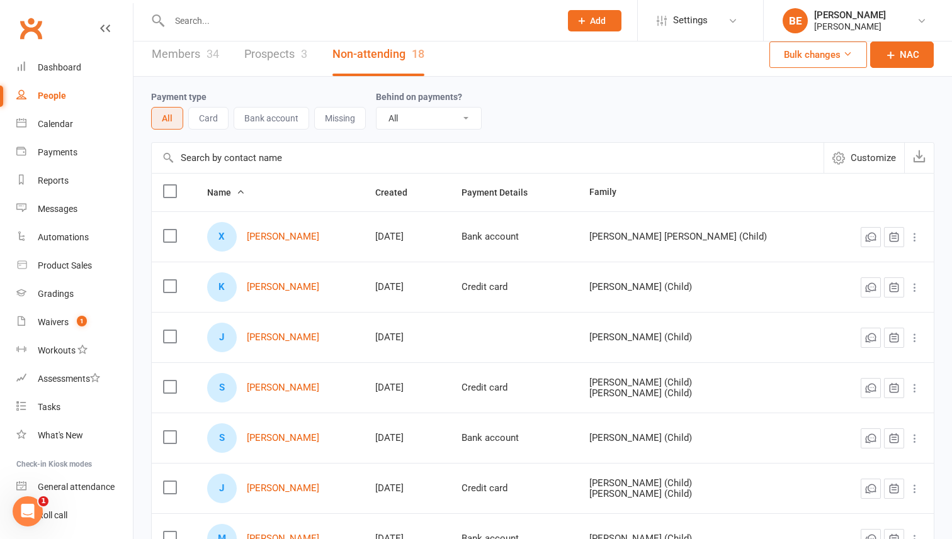
click at [189, 58] on link "Members 34" at bounding box center [185, 54] width 67 height 43
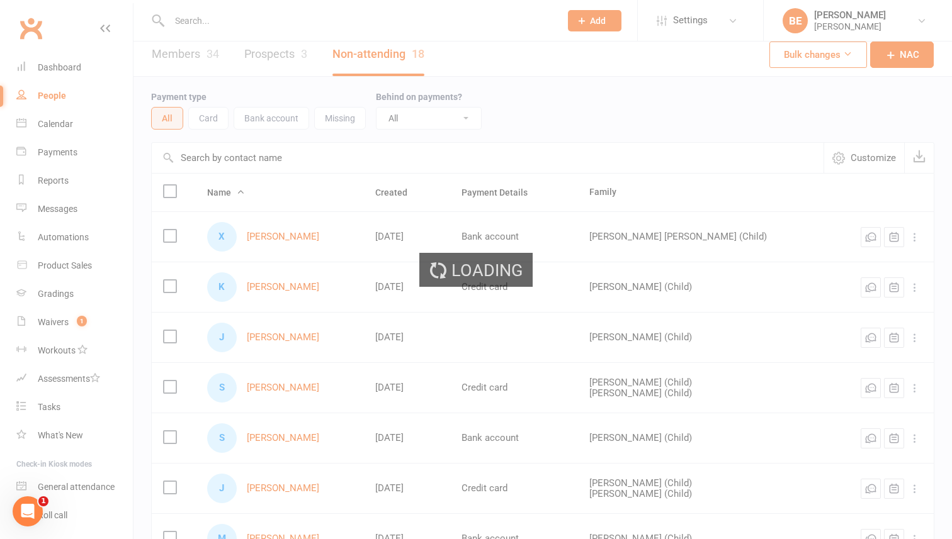
select select "50"
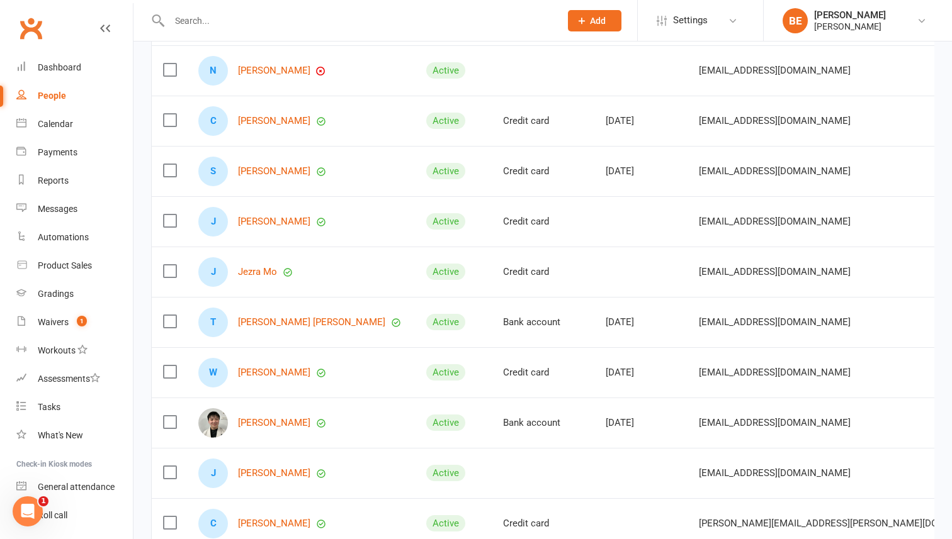
scroll to position [870, 0]
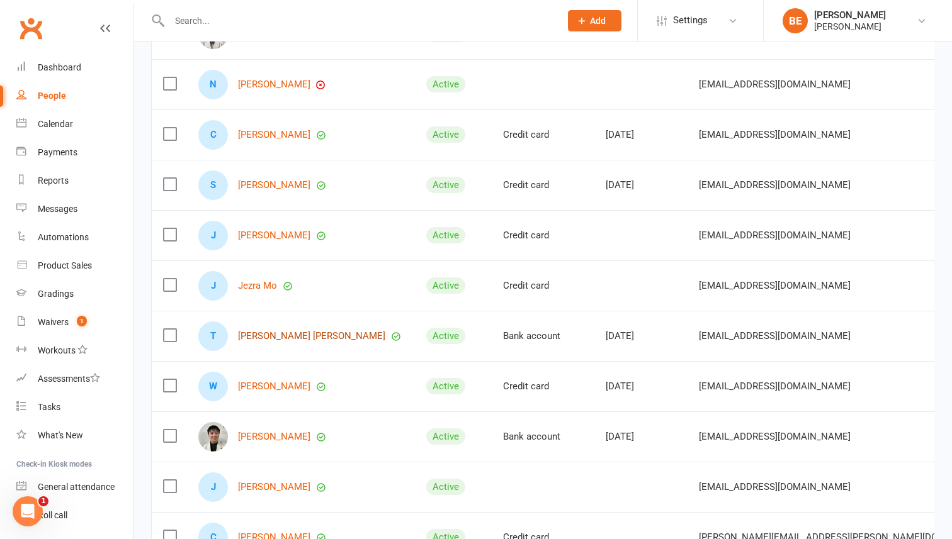
click at [259, 335] on link "[PERSON_NAME] [PERSON_NAME]" at bounding box center [311, 336] width 147 height 11
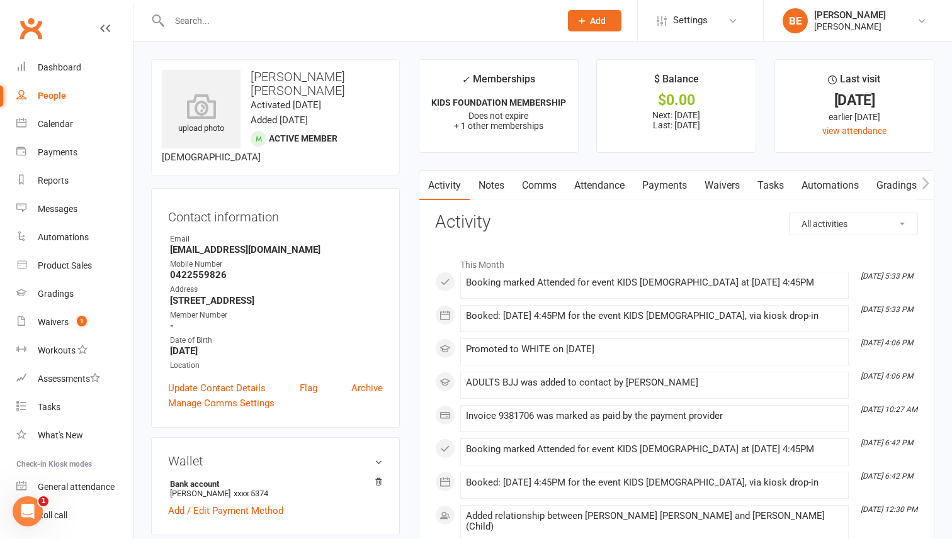
click at [666, 187] on link "Payments" at bounding box center [664, 185] width 62 height 29
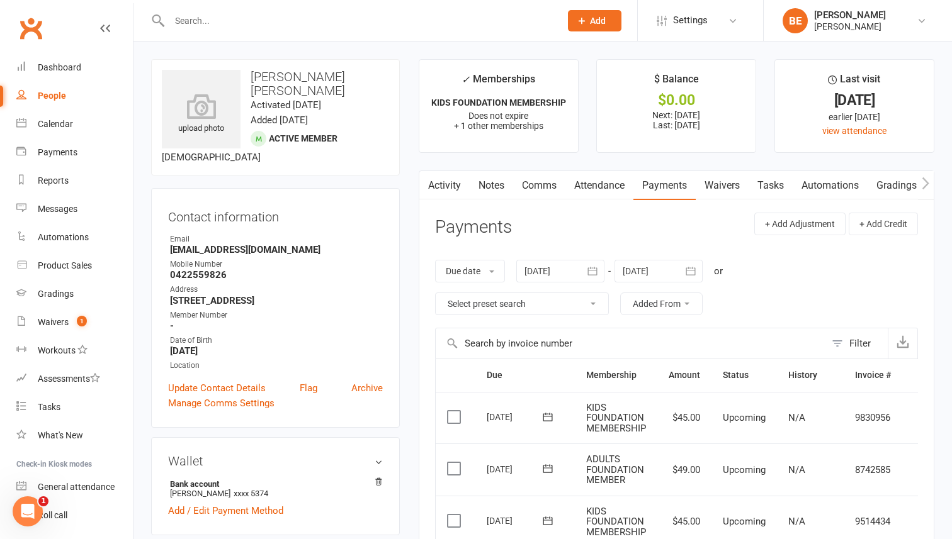
click at [50, 95] on div "People" at bounding box center [52, 96] width 28 height 10
select select "50"
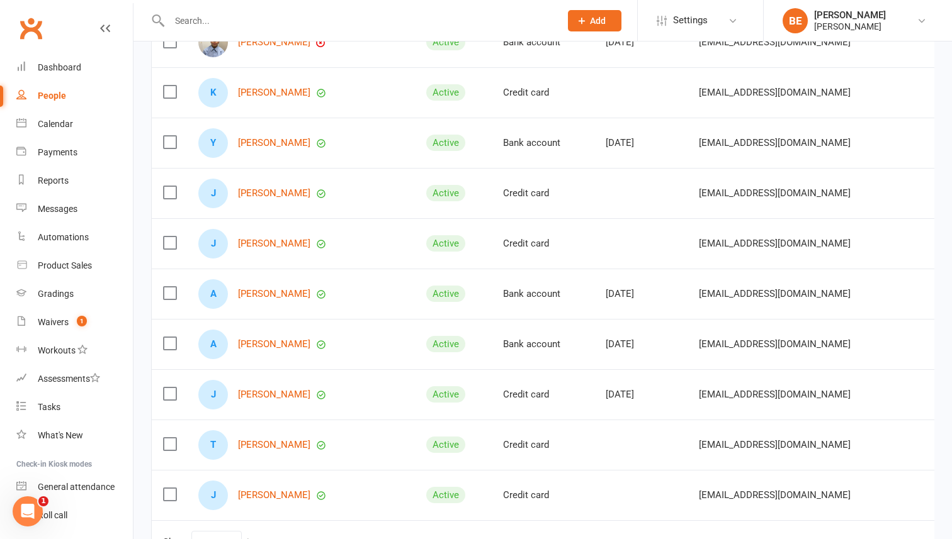
scroll to position [1430, 0]
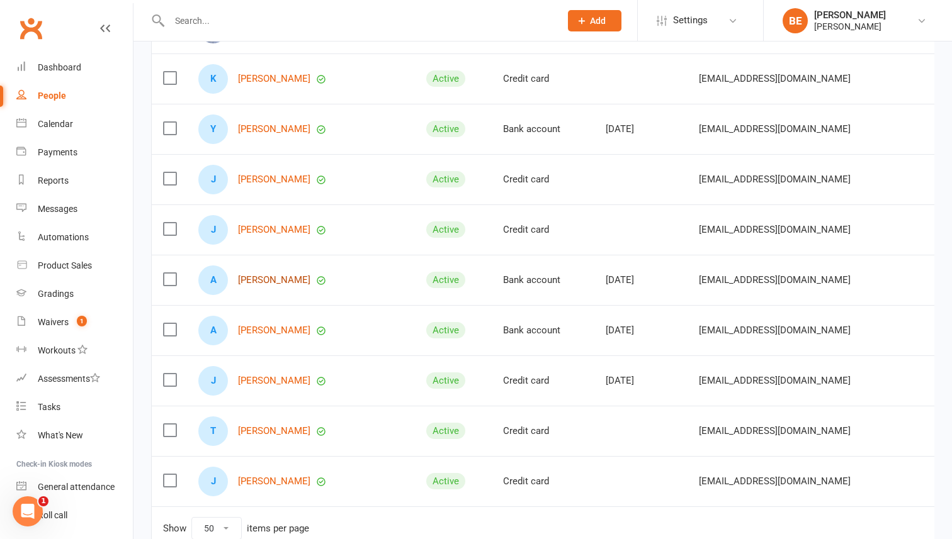
click at [261, 279] on link "[PERSON_NAME]" at bounding box center [274, 280] width 72 height 11
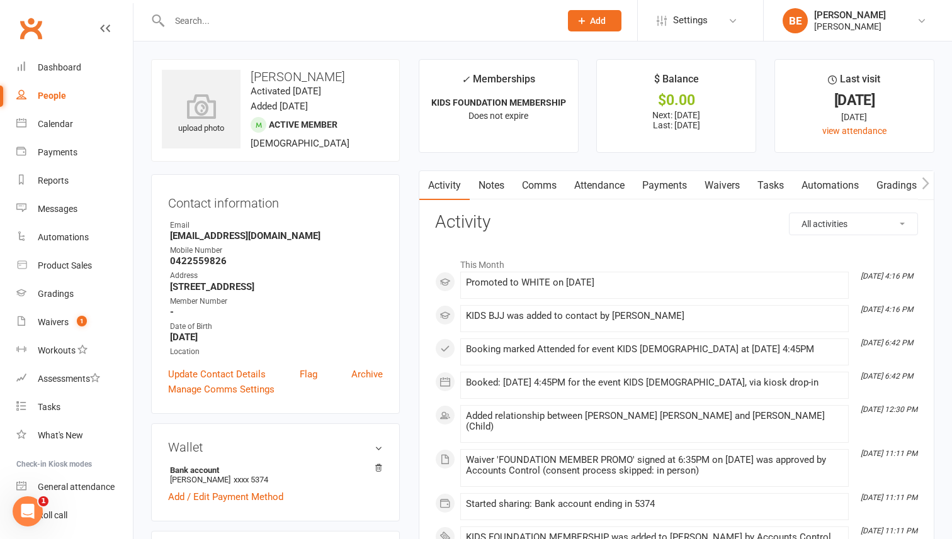
click at [661, 184] on link "Payments" at bounding box center [664, 185] width 62 height 29
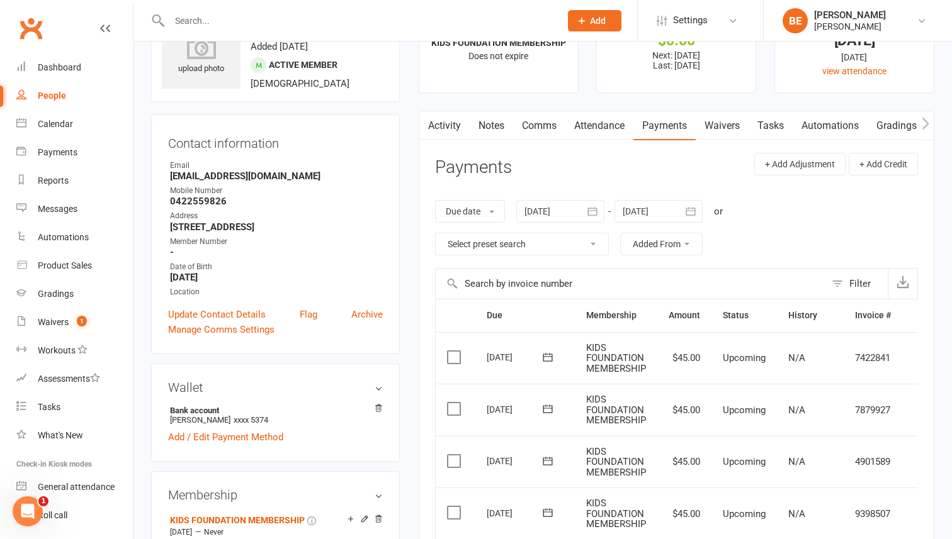
scroll to position [74, 0]
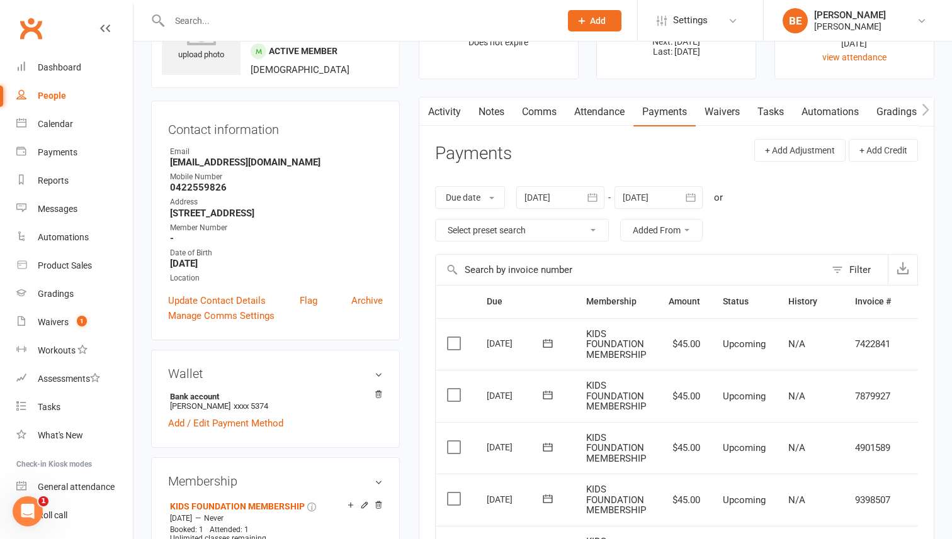
click at [661, 111] on link "Payments" at bounding box center [664, 112] width 62 height 29
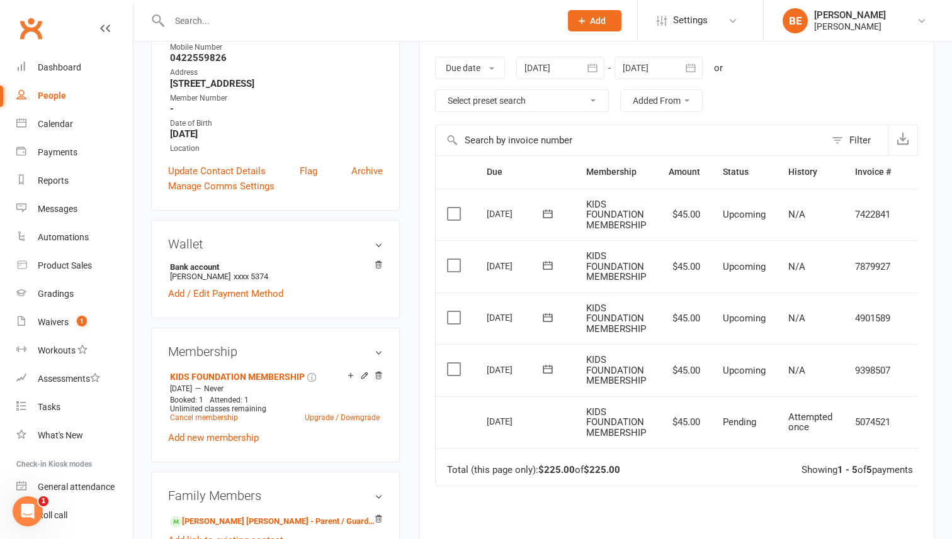
scroll to position [0, 0]
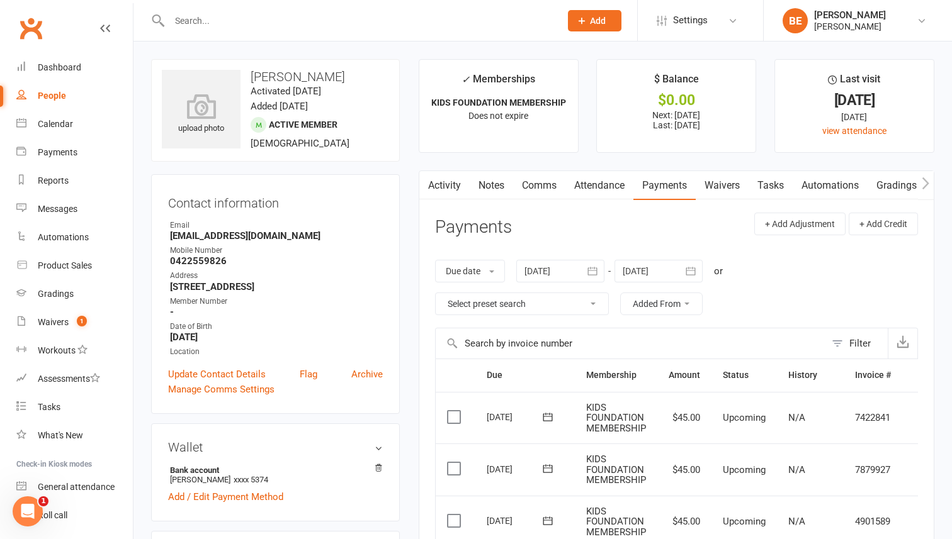
click at [53, 95] on div "People" at bounding box center [52, 96] width 28 height 10
select select "50"
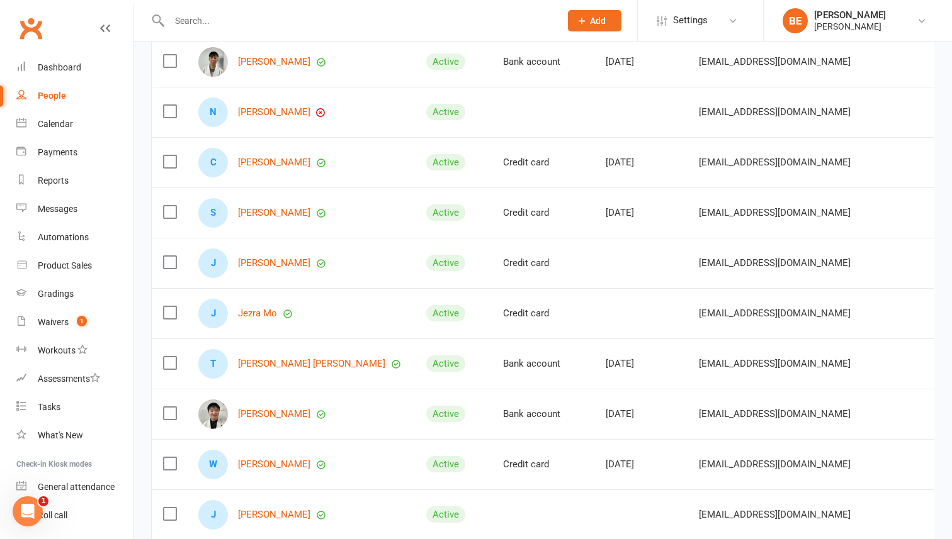
scroll to position [844, 0]
click at [269, 360] on link "[PERSON_NAME] [PERSON_NAME]" at bounding box center [311, 362] width 147 height 11
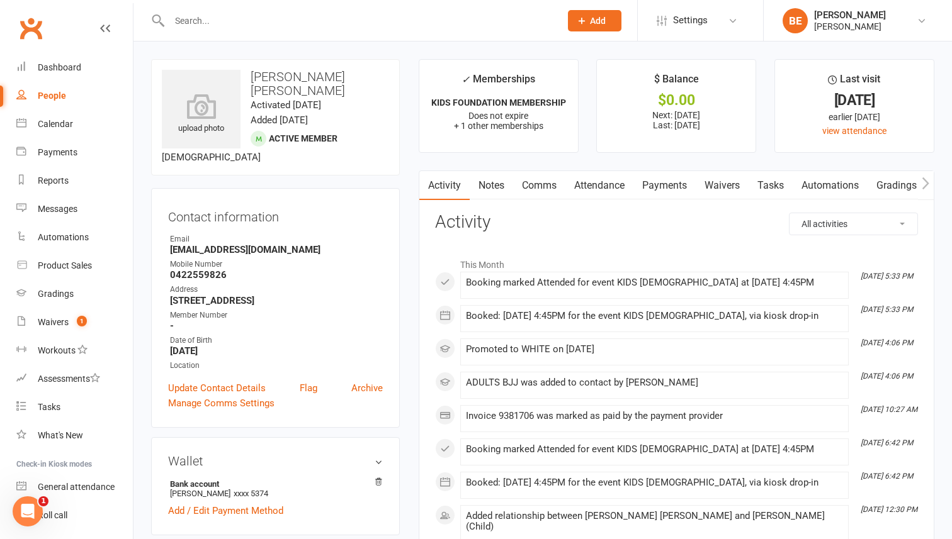
click at [660, 186] on link "Payments" at bounding box center [664, 185] width 62 height 29
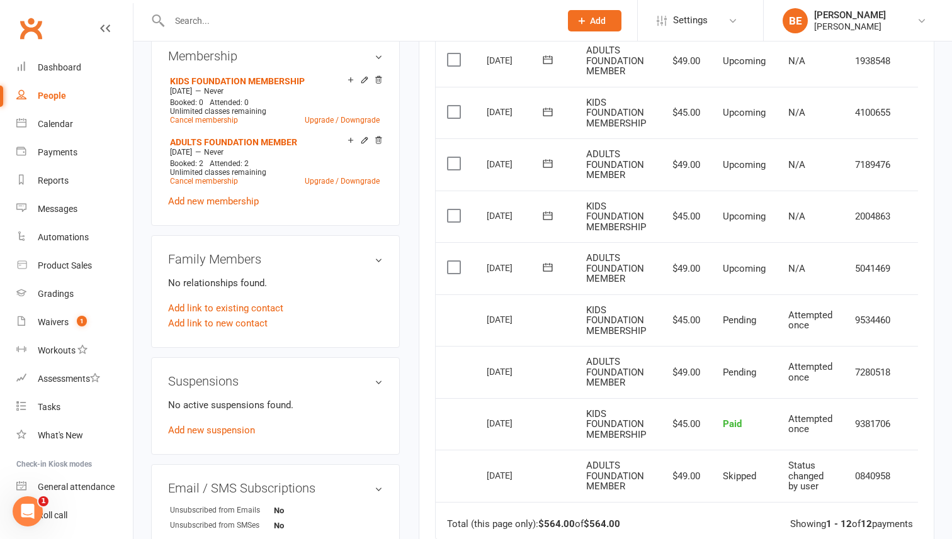
scroll to position [0, 23]
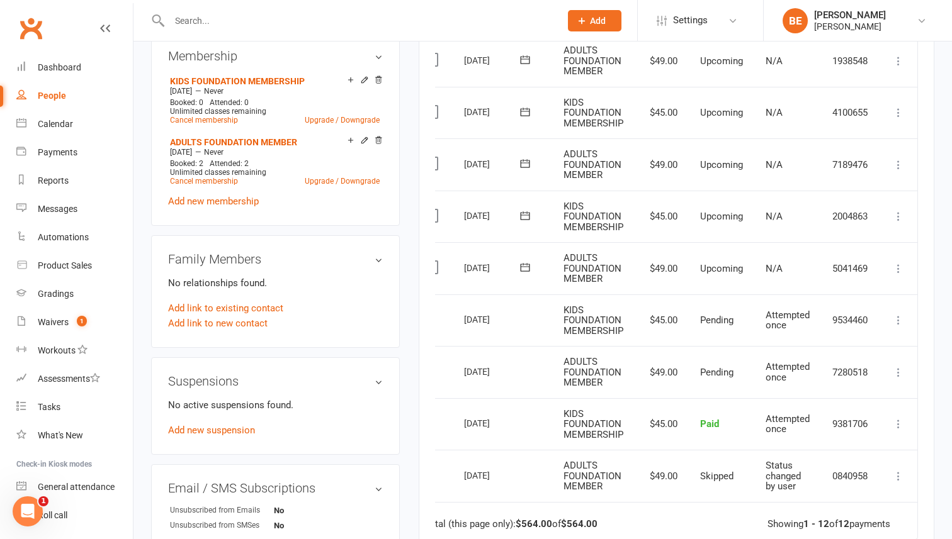
click at [897, 217] on icon at bounding box center [898, 216] width 13 height 13
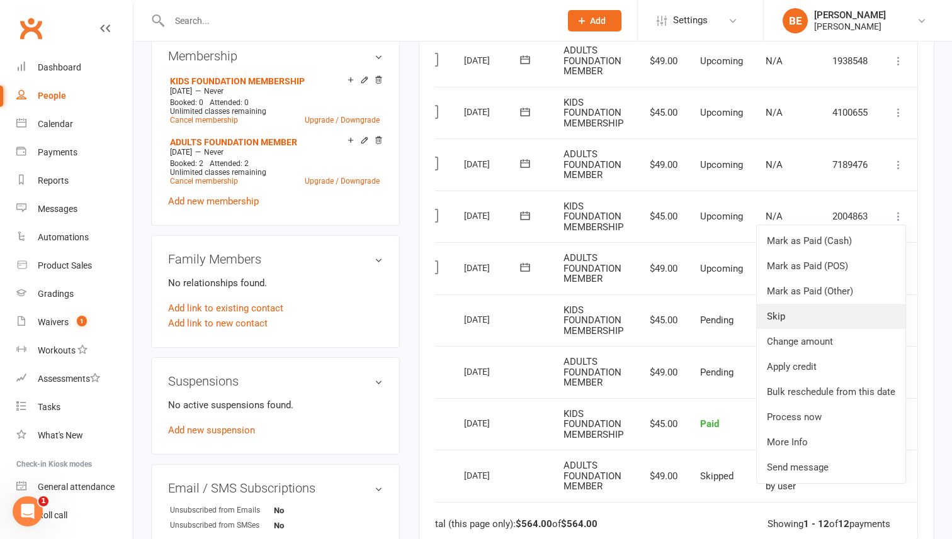
click at [810, 314] on link "Skip" at bounding box center [830, 316] width 149 height 25
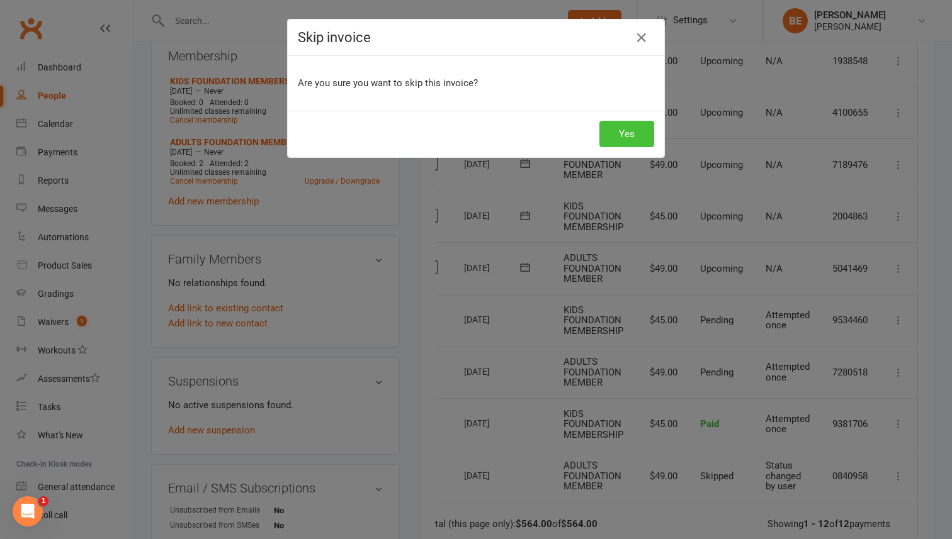
click at [629, 132] on button "Yes" at bounding box center [626, 134] width 55 height 26
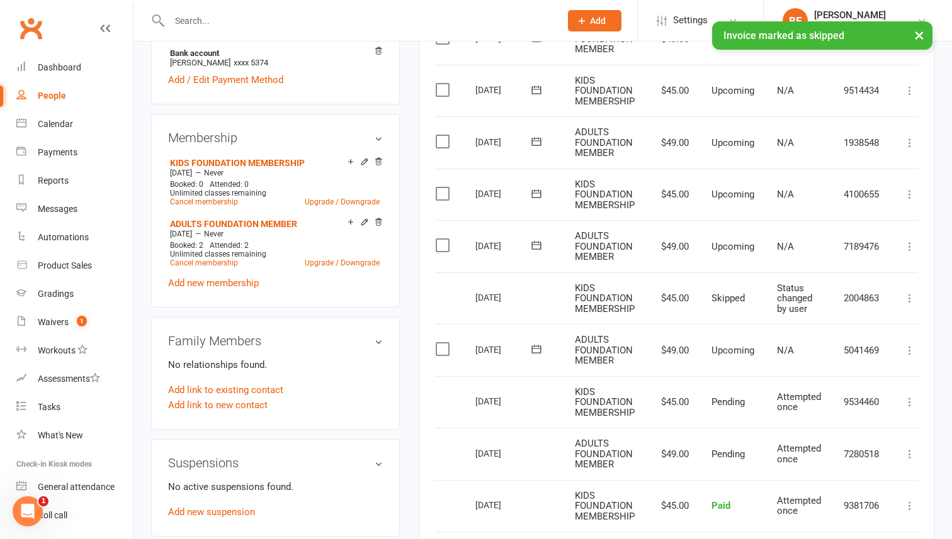
scroll to position [428, 0]
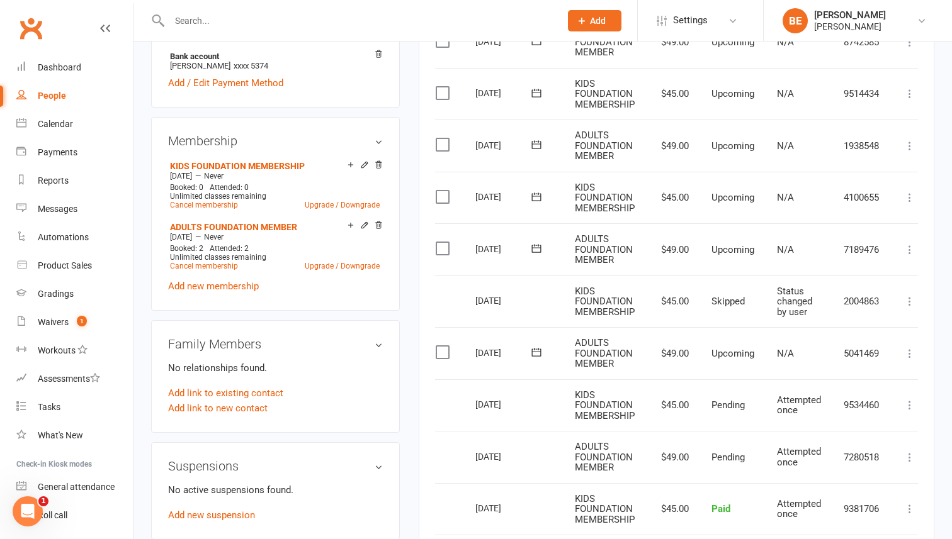
click at [534, 193] on icon at bounding box center [535, 197] width 9 height 8
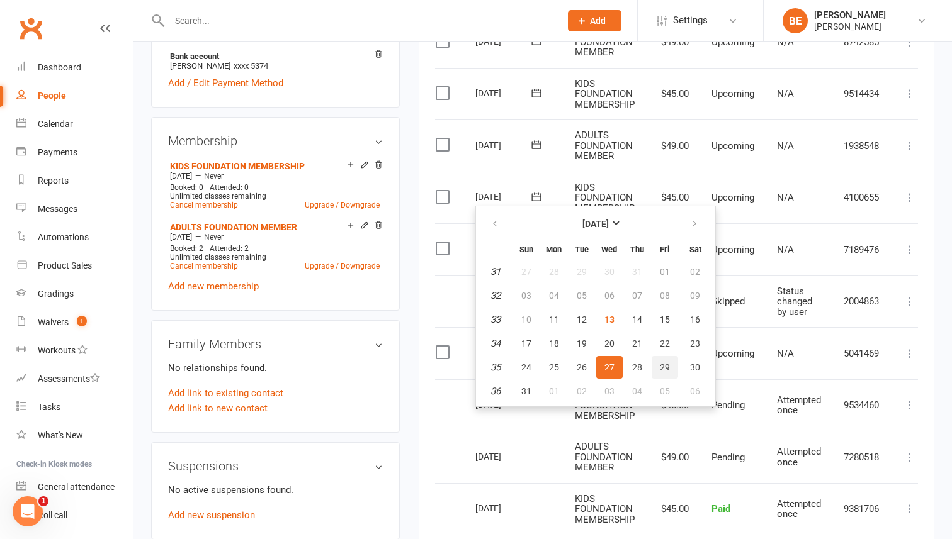
click at [666, 366] on span "29" at bounding box center [665, 367] width 10 height 10
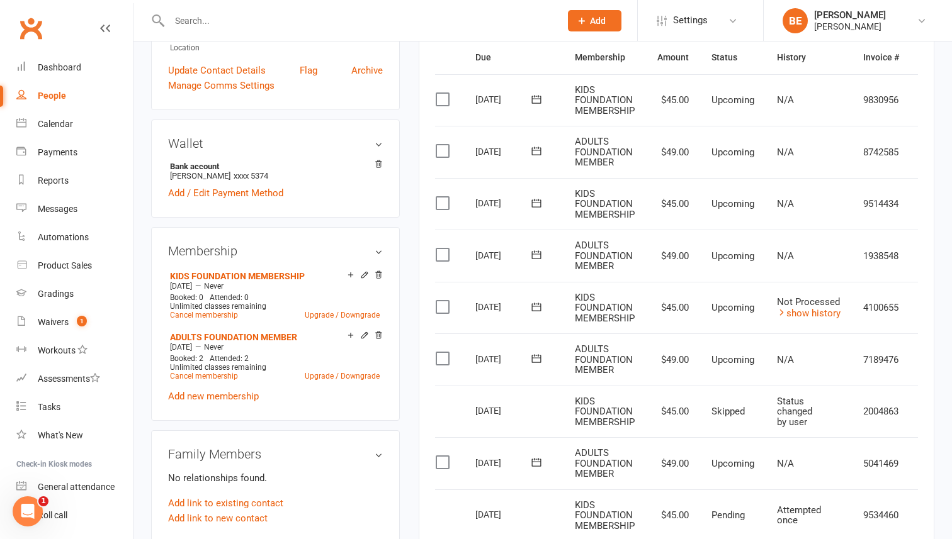
scroll to position [351, 0]
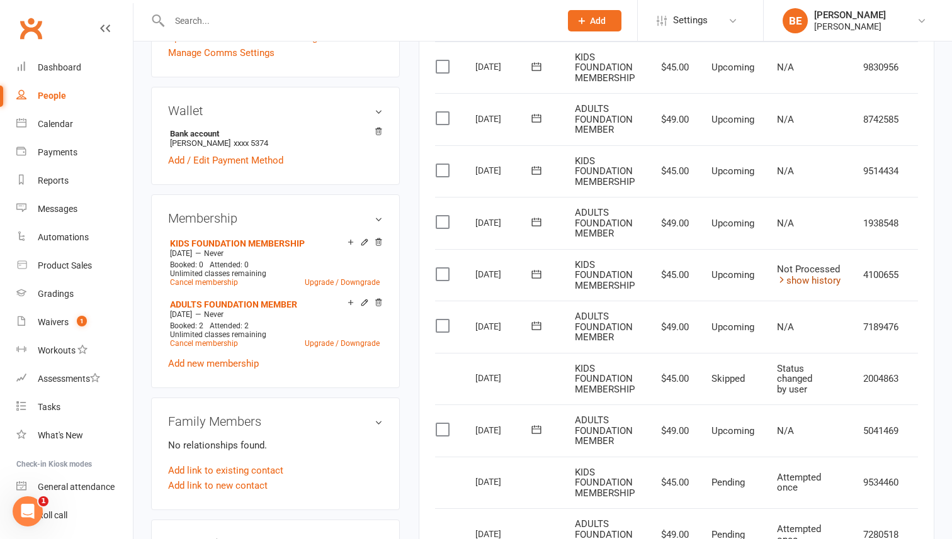
click at [787, 279] on link "show history" at bounding box center [809, 280] width 64 height 11
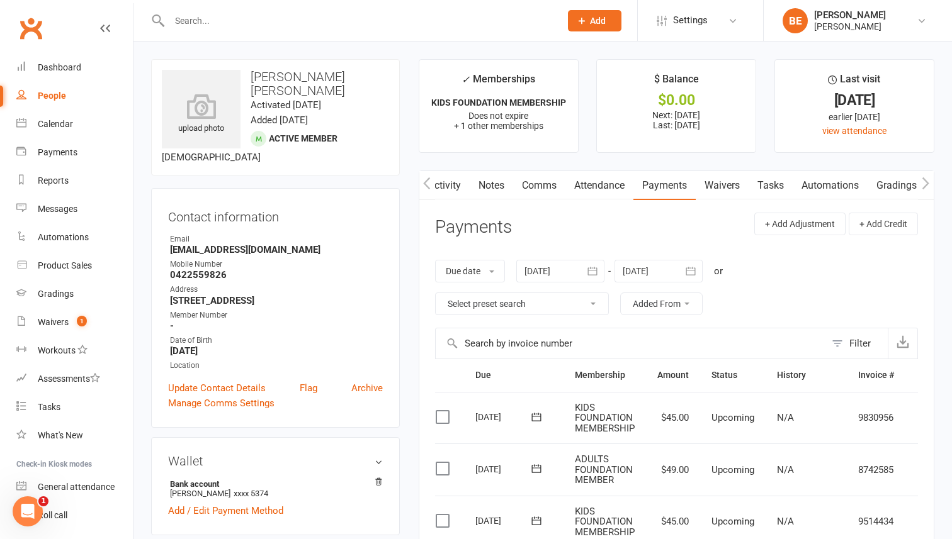
scroll to position [0, 1]
click at [673, 184] on link "Payments" at bounding box center [663, 185] width 62 height 29
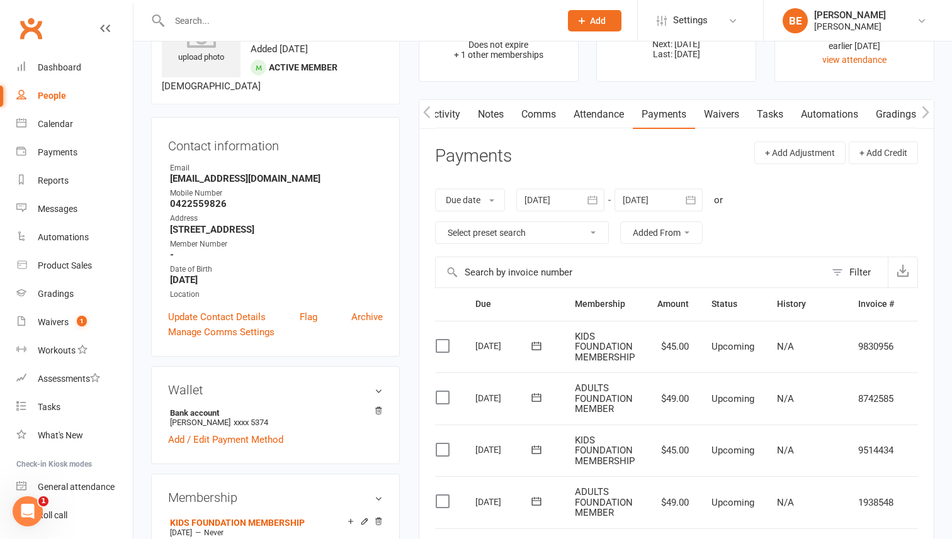
scroll to position [73, 0]
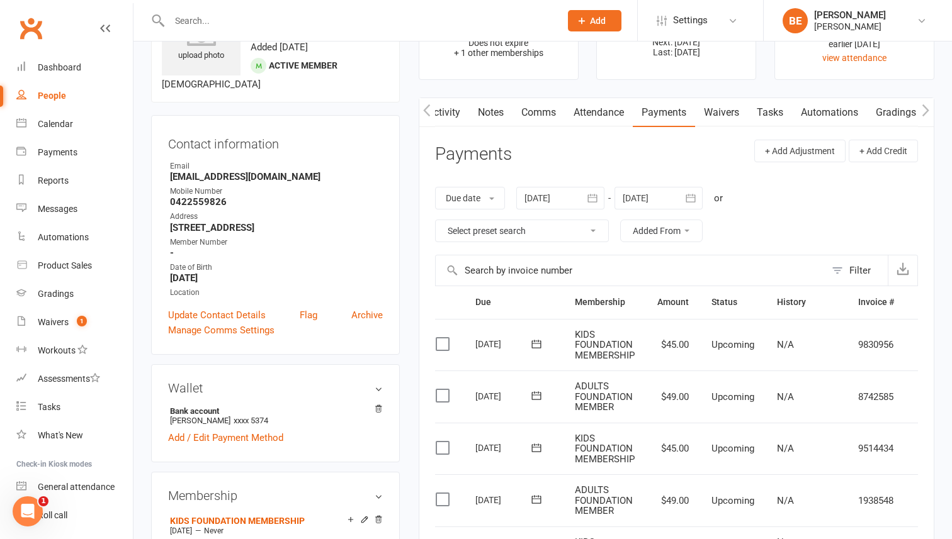
click at [656, 112] on link "Payments" at bounding box center [663, 112] width 62 height 29
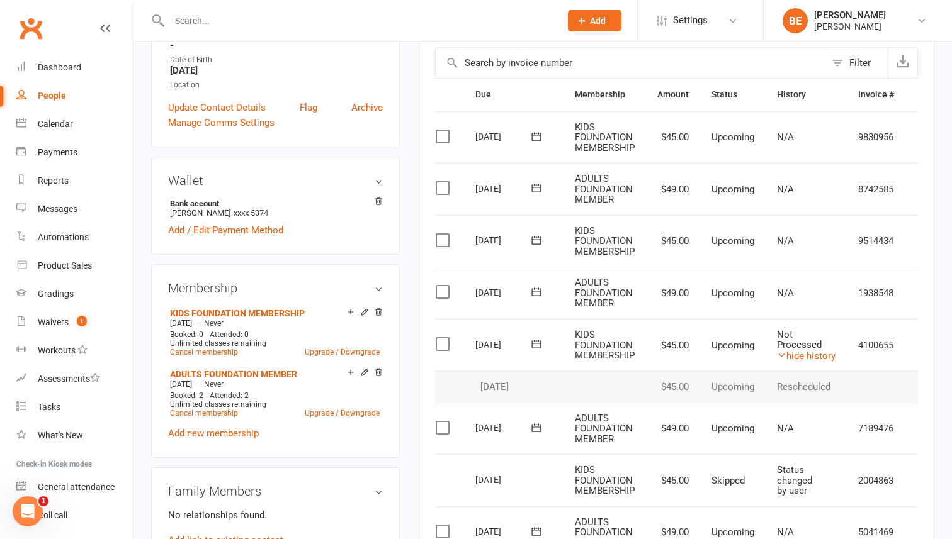
scroll to position [0, 40]
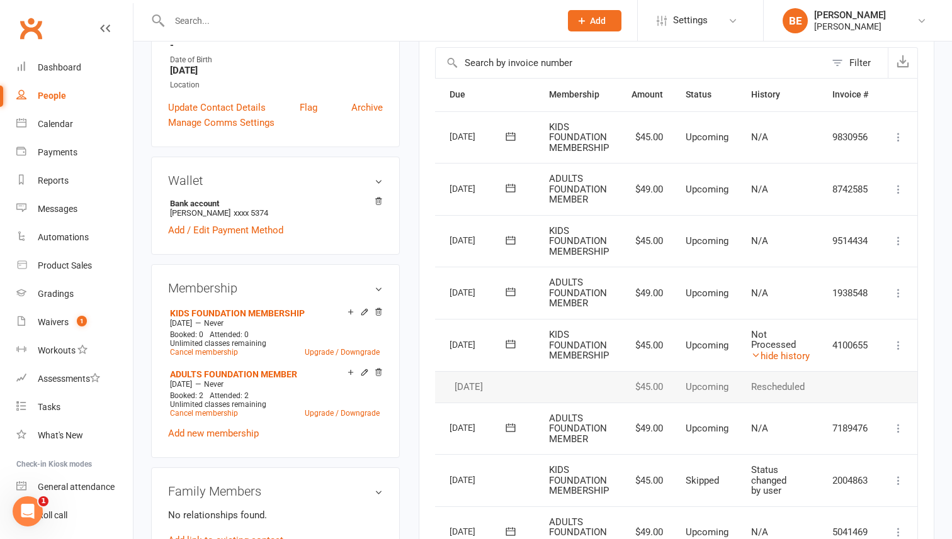
click at [901, 241] on icon at bounding box center [898, 241] width 13 height 13
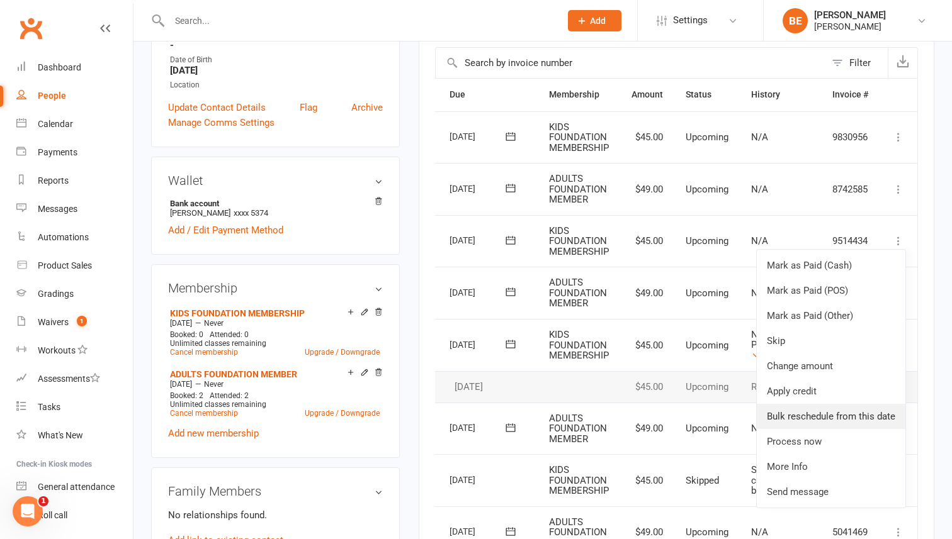
click at [835, 419] on link "Bulk reschedule from this date" at bounding box center [830, 416] width 149 height 25
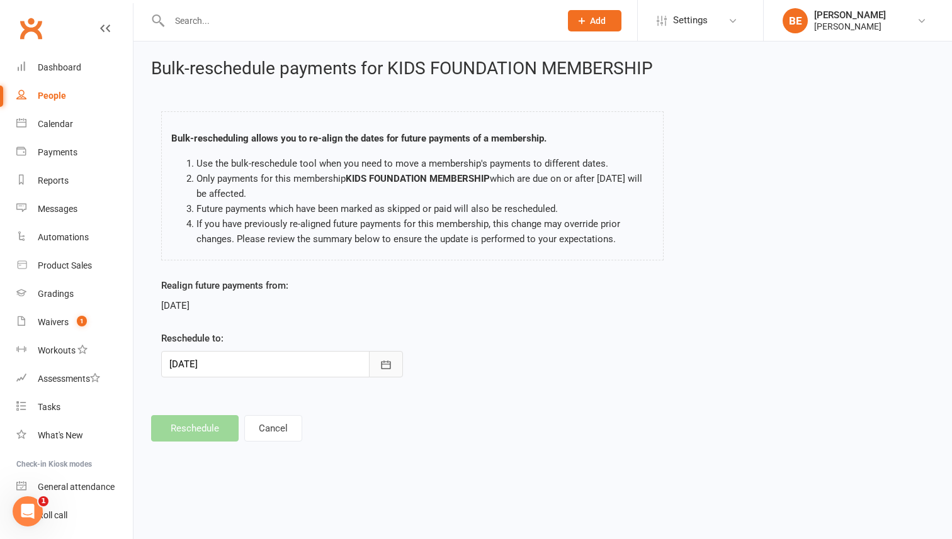
click at [386, 364] on icon "button" at bounding box center [385, 365] width 9 height 8
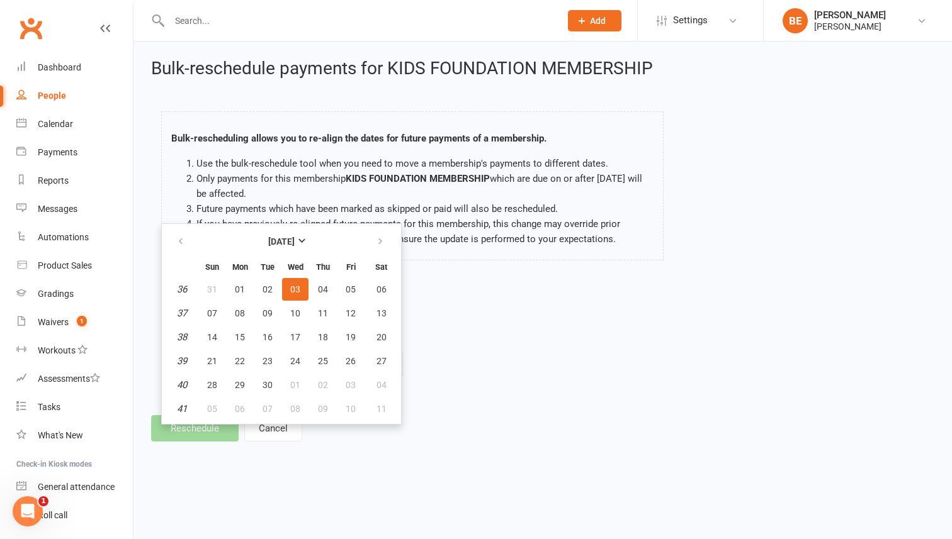
click at [555, 390] on div "Realign future payments from: [DATE] Reschedule to: [DATE] [DATE] Sun Mon Tue W…" at bounding box center [543, 336] width 782 height 117
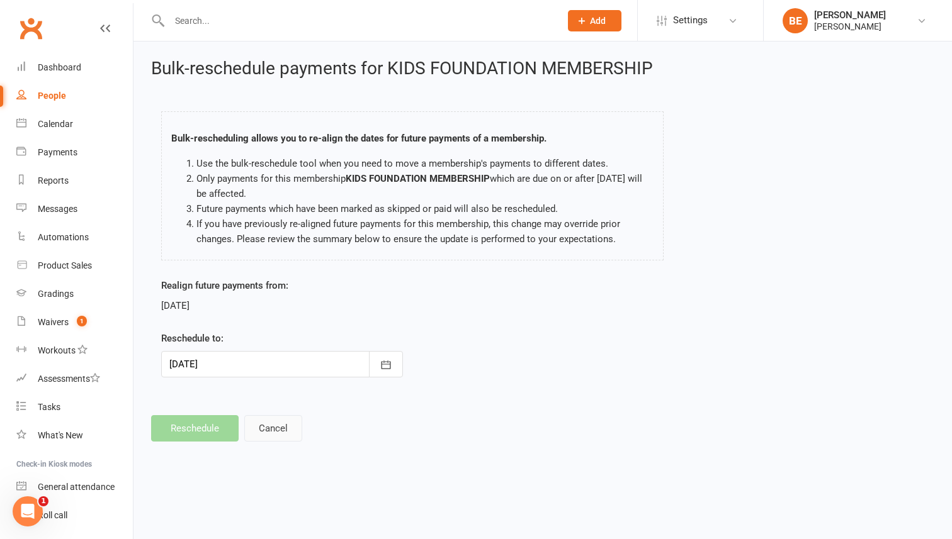
click at [283, 427] on button "Cancel" at bounding box center [273, 428] width 58 height 26
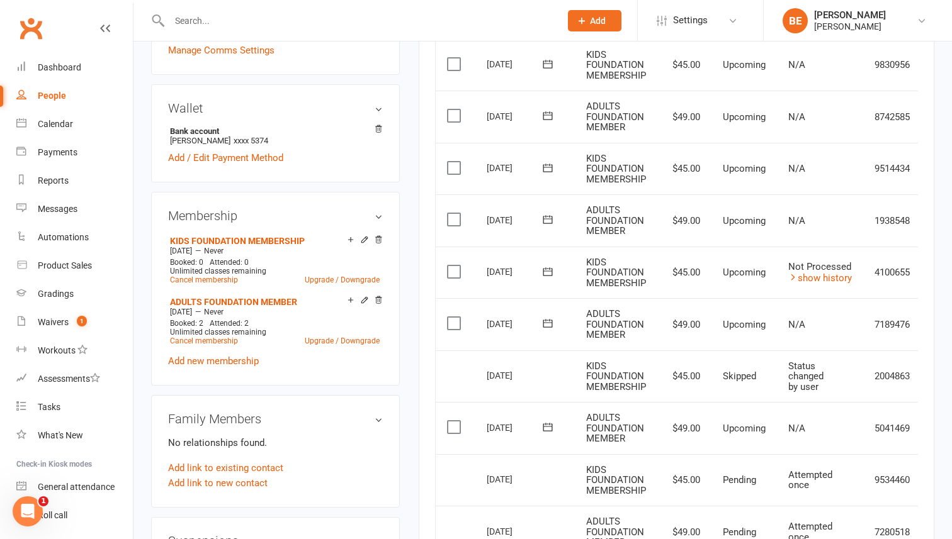
scroll to position [0, 44]
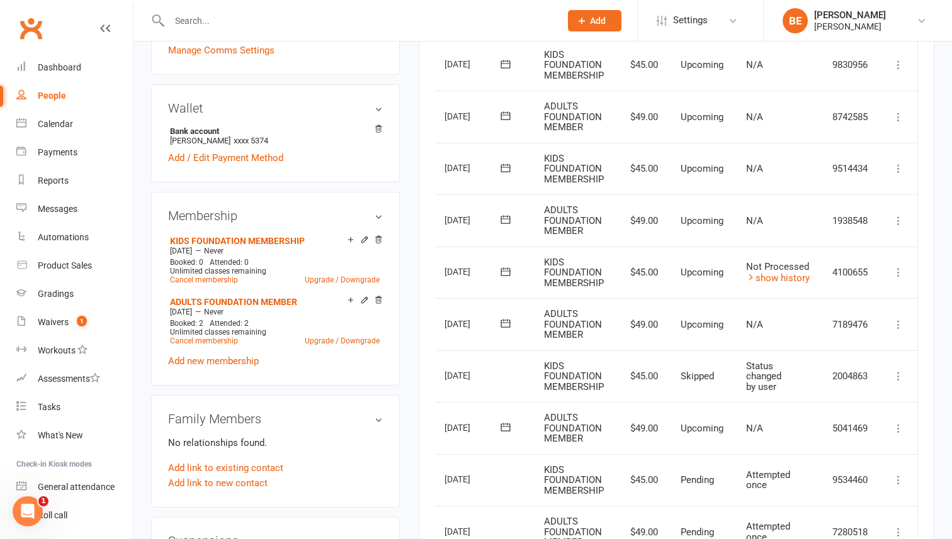
click at [899, 164] on icon at bounding box center [898, 168] width 13 height 13
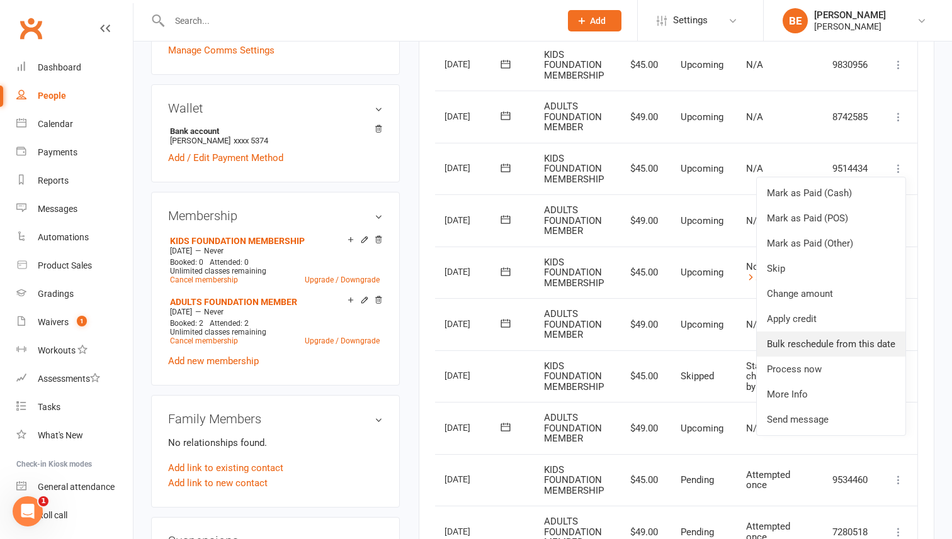
click at [817, 345] on link "Bulk reschedule from this date" at bounding box center [830, 344] width 149 height 25
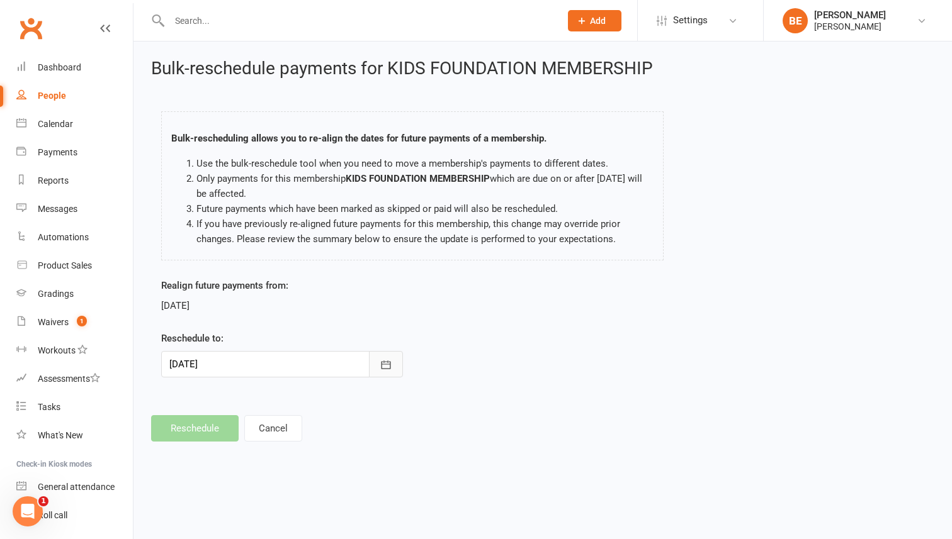
click at [389, 362] on icon "button" at bounding box center [385, 365] width 13 height 13
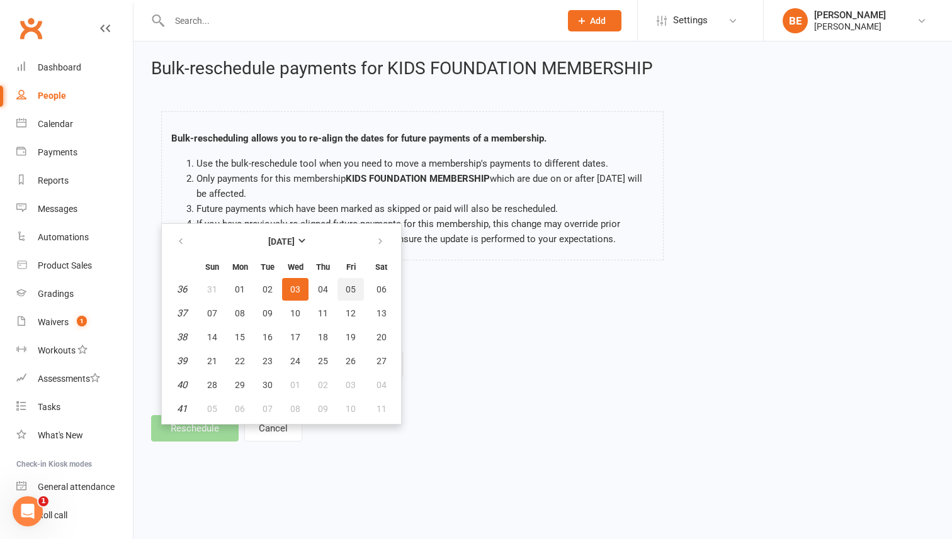
click at [351, 291] on span "05" at bounding box center [350, 289] width 10 height 10
type input "[DATE]"
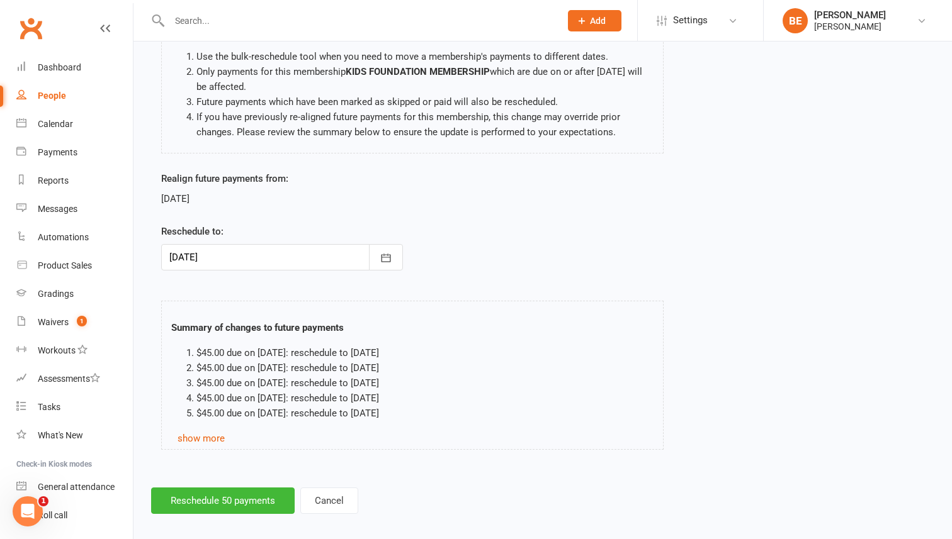
scroll to position [118, 0]
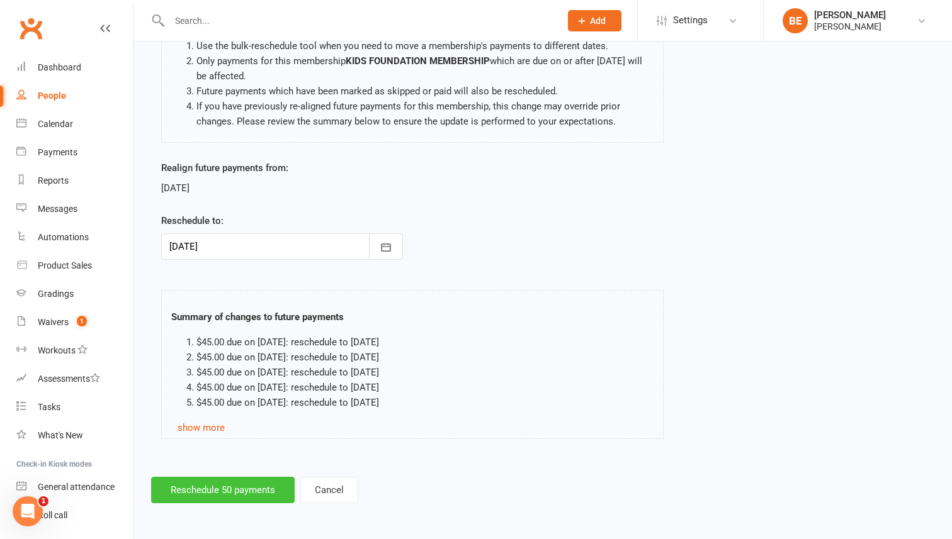
click at [207, 493] on button "Reschedule 50 payments" at bounding box center [222, 490] width 143 height 26
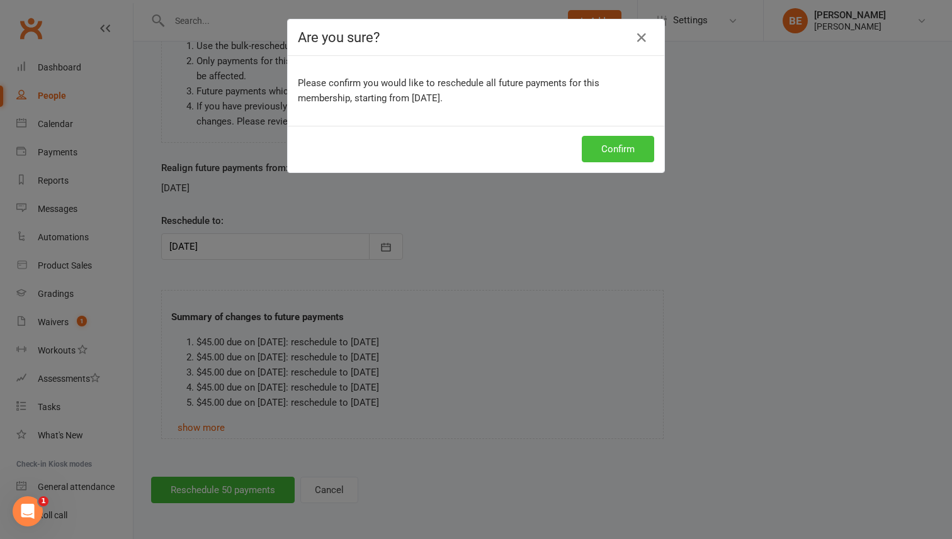
click at [605, 147] on button "Confirm" at bounding box center [617, 149] width 72 height 26
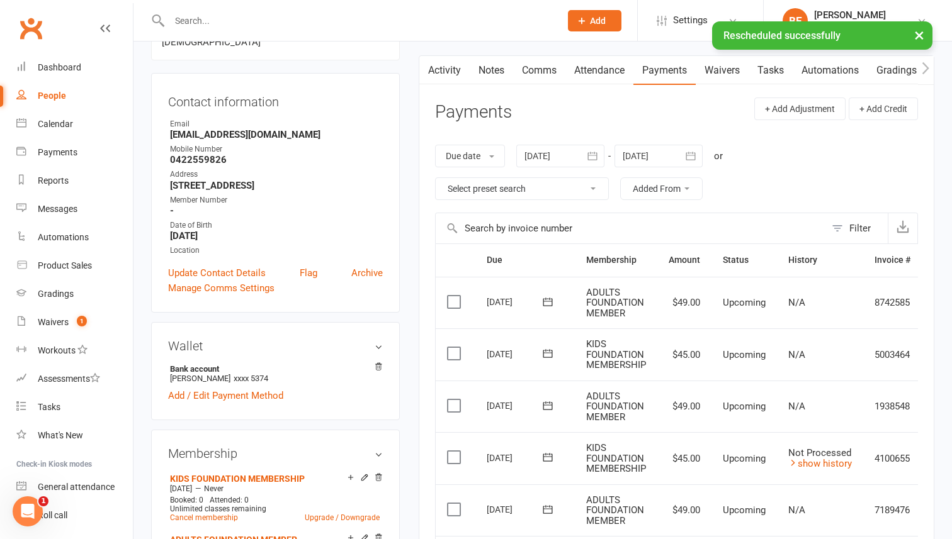
scroll to position [118, 0]
